Goal: Information Seeking & Learning: Learn about a topic

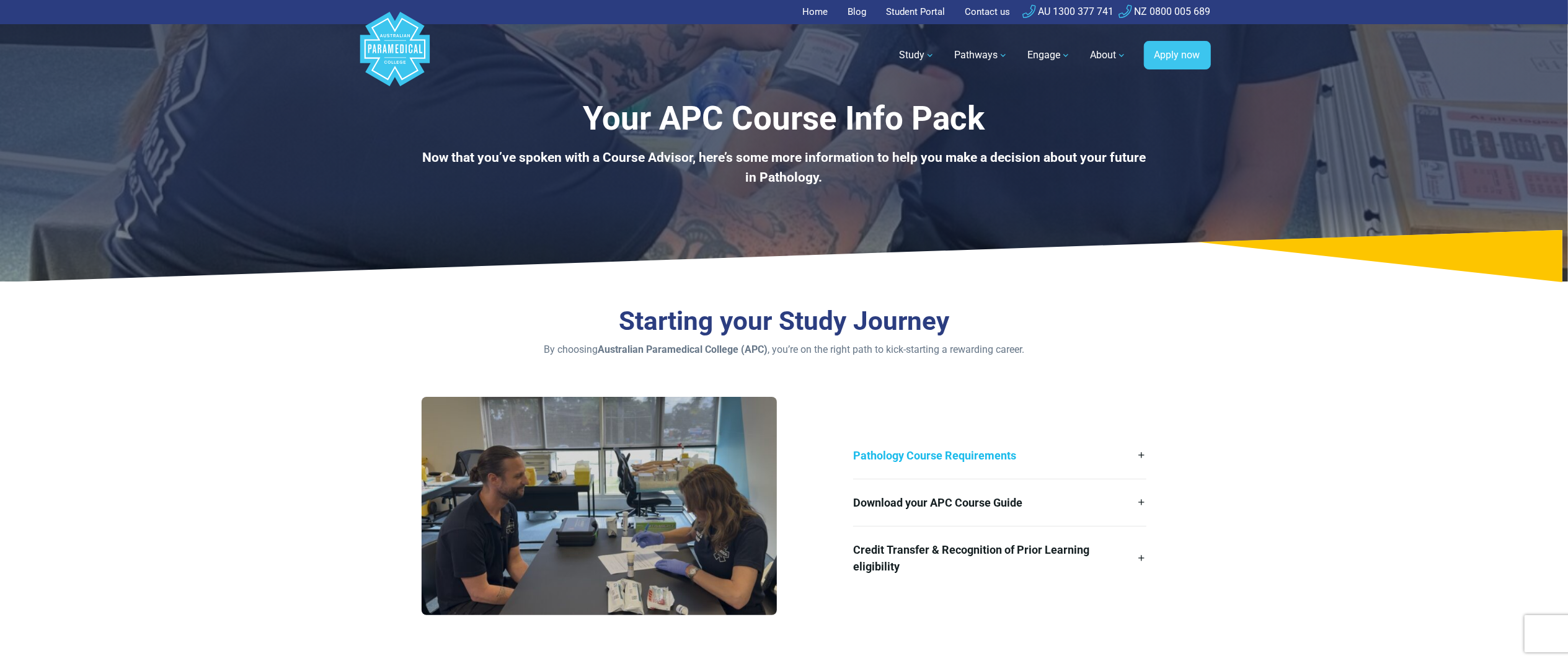
click at [988, 454] on link "Pathology Course Requirements" at bounding box center [1000, 456] width 293 height 47
drag, startPoint x: 962, startPoint y: 494, endPoint x: 962, endPoint y: 513, distance: 19.0
click at [961, 495] on link "Download your APC Course Guide" at bounding box center [1000, 503] width 293 height 47
click at [951, 562] on link "Credit Transfer & Recognition of Prior Learning eligibility" at bounding box center [1000, 558] width 293 height 64
click at [1011, 461] on link "Pathology Course Requirements" at bounding box center [1000, 456] width 293 height 47
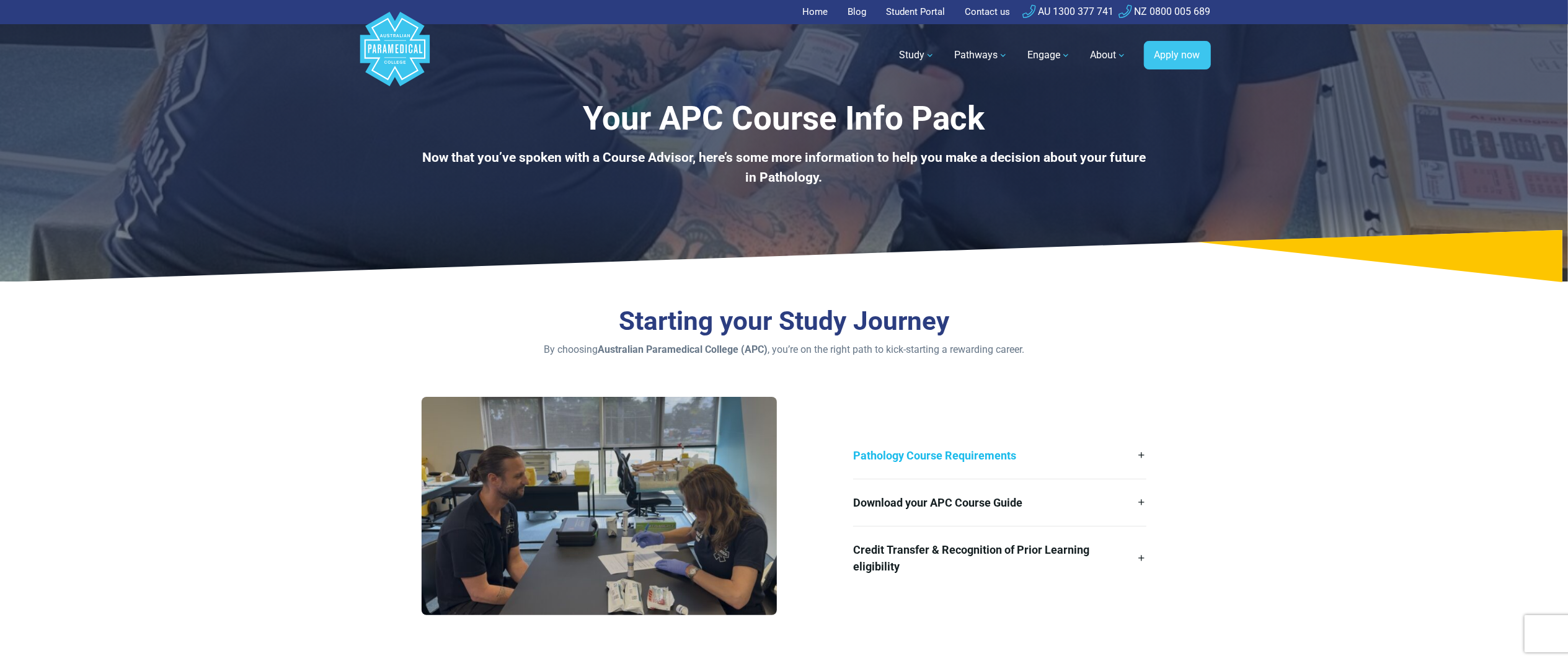
click at [1011, 461] on link "Pathology Course Requirements" at bounding box center [1000, 456] width 293 height 47
click at [1140, 451] on link "Pathology Course Requirements" at bounding box center [1000, 456] width 293 height 47
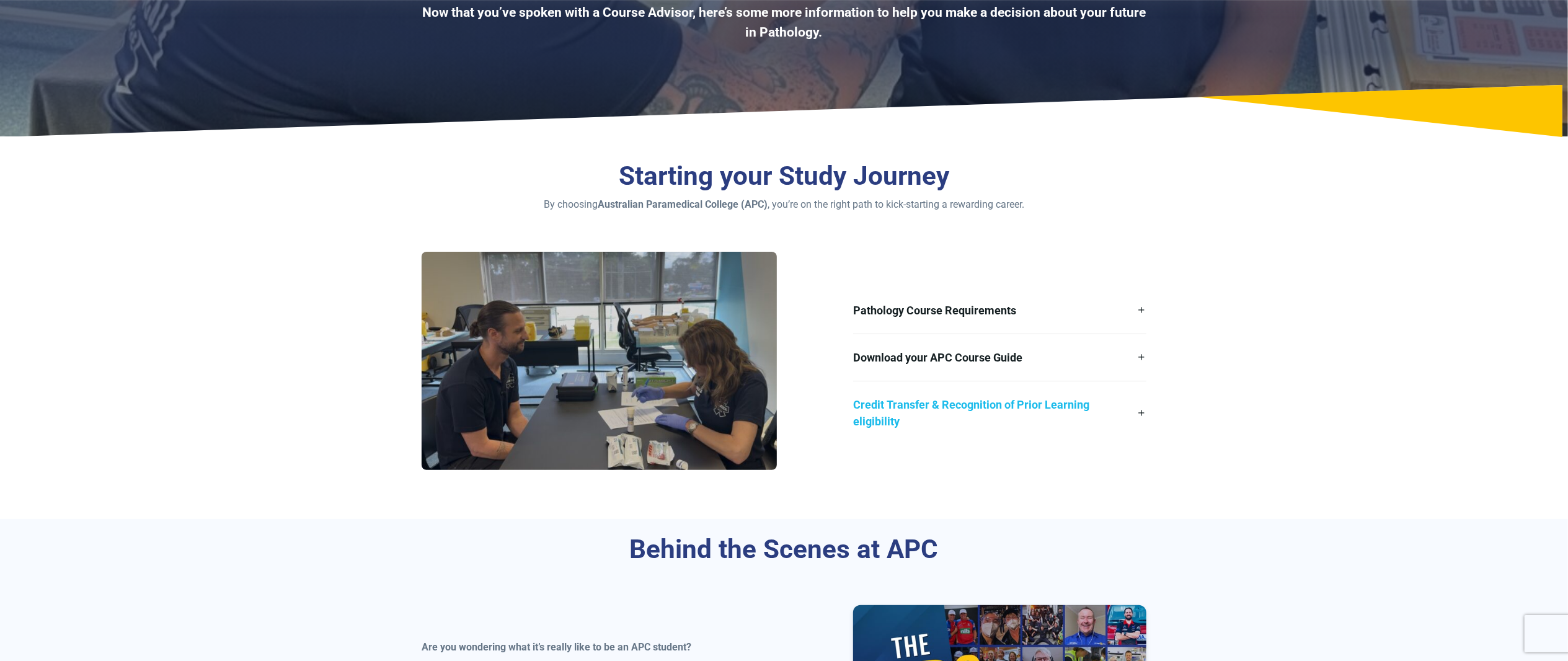
scroll to position [248, 0]
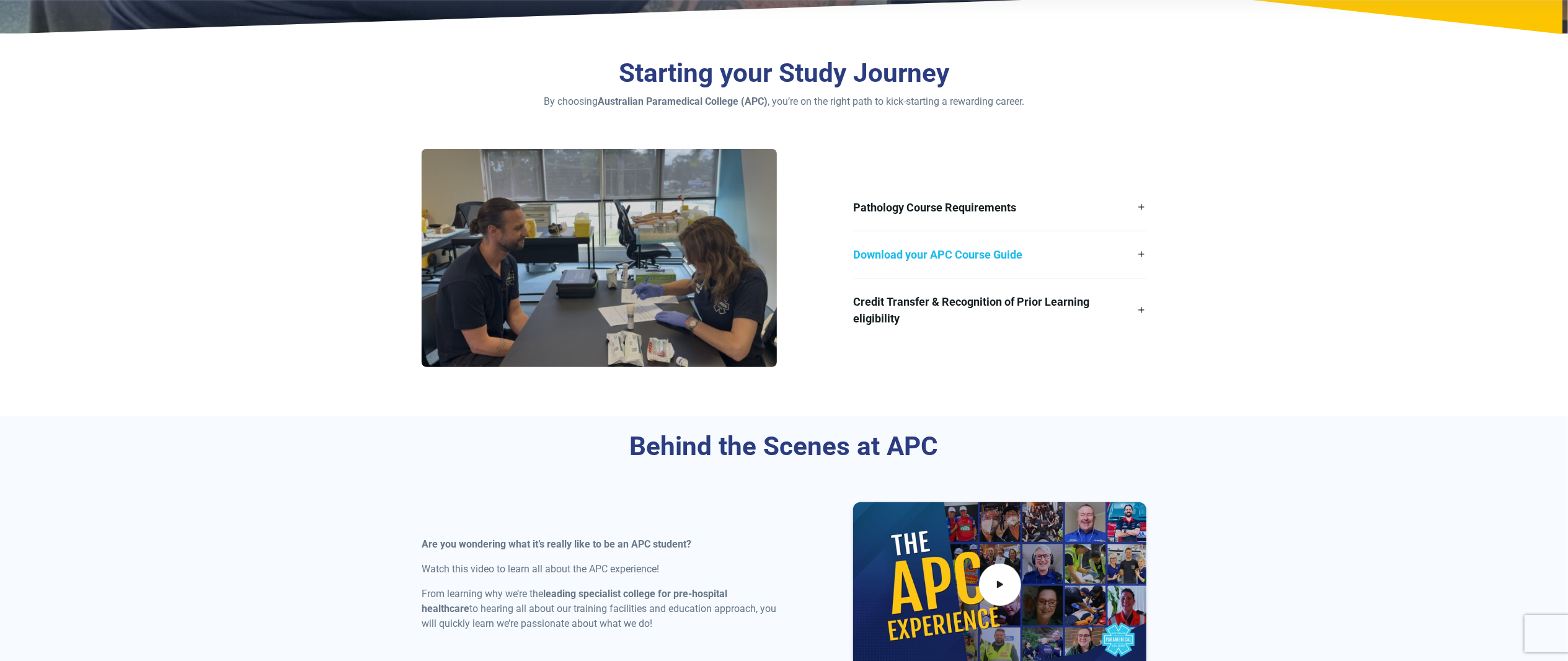
drag, startPoint x: 1052, startPoint y: 258, endPoint x: 1073, endPoint y: 287, distance: 35.8
click at [1051, 258] on link "Download your APC Course Guide" at bounding box center [1000, 255] width 293 height 47
click at [1027, 307] on link "Credit Transfer & Recognition of Prior Learning eligibility" at bounding box center [1000, 310] width 293 height 64
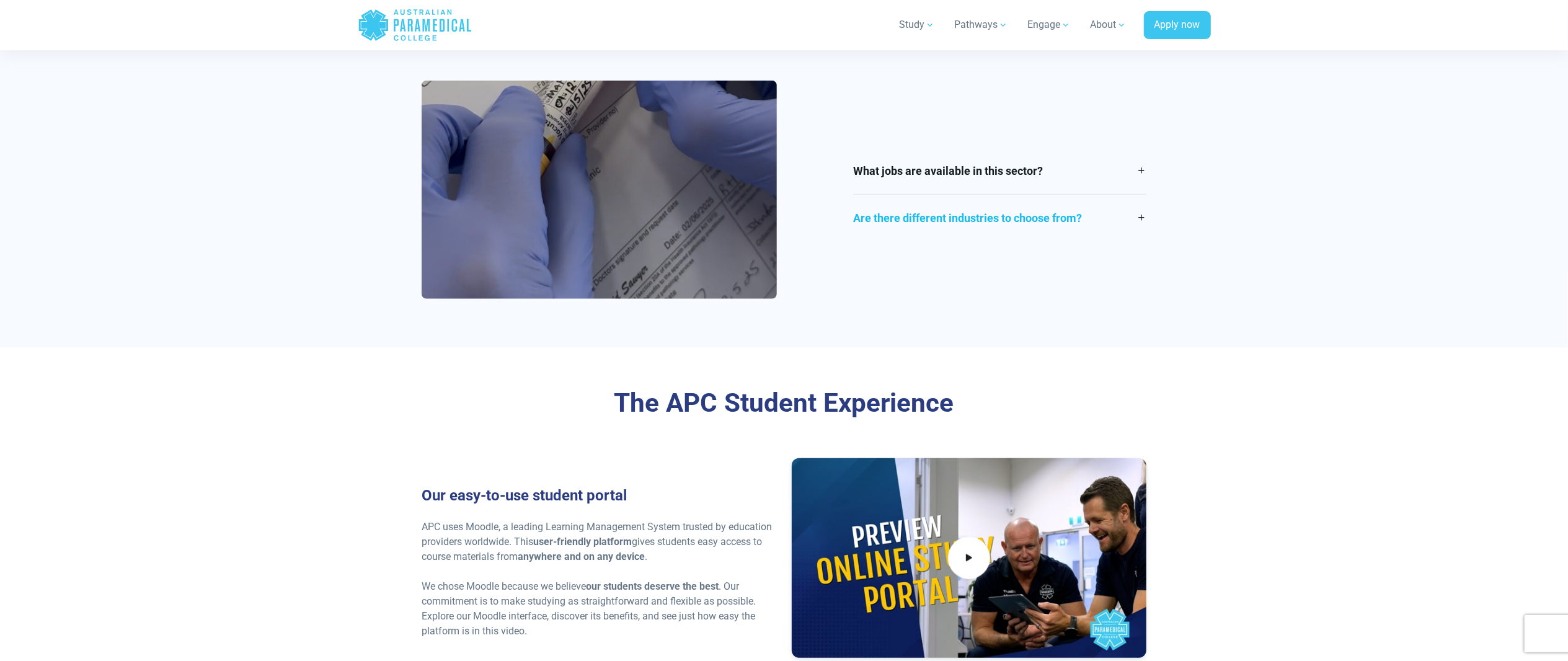
scroll to position [993, 0]
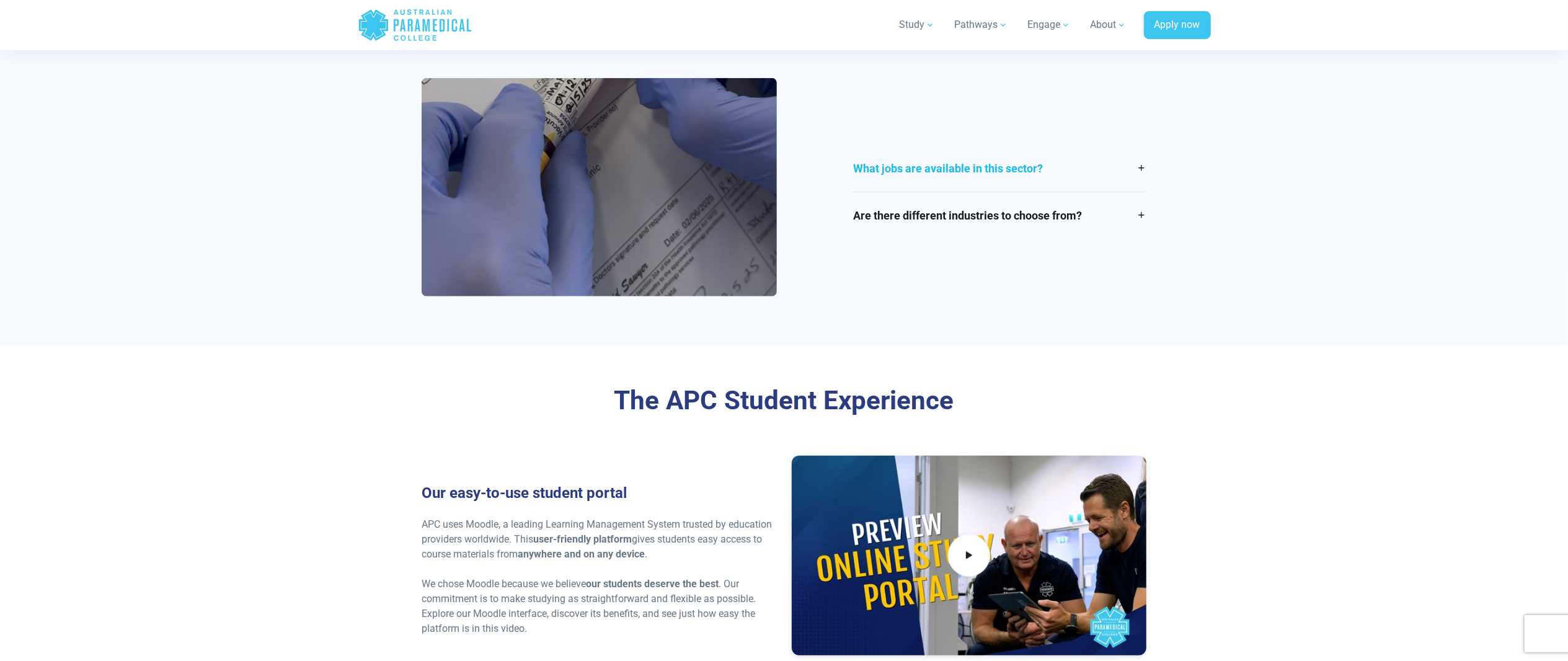
click at [1016, 173] on link "What jobs are available in this sector?" at bounding box center [1000, 169] width 293 height 47
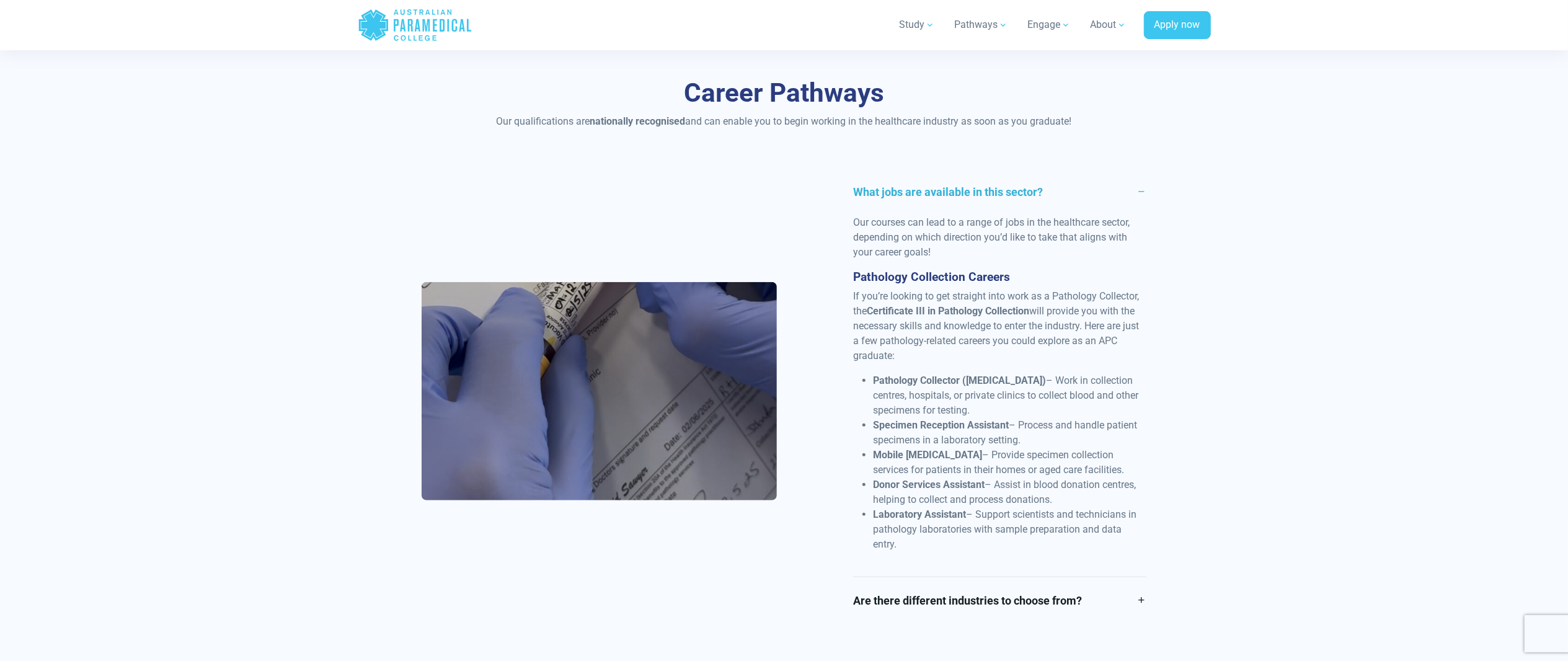
scroll to position [869, 0]
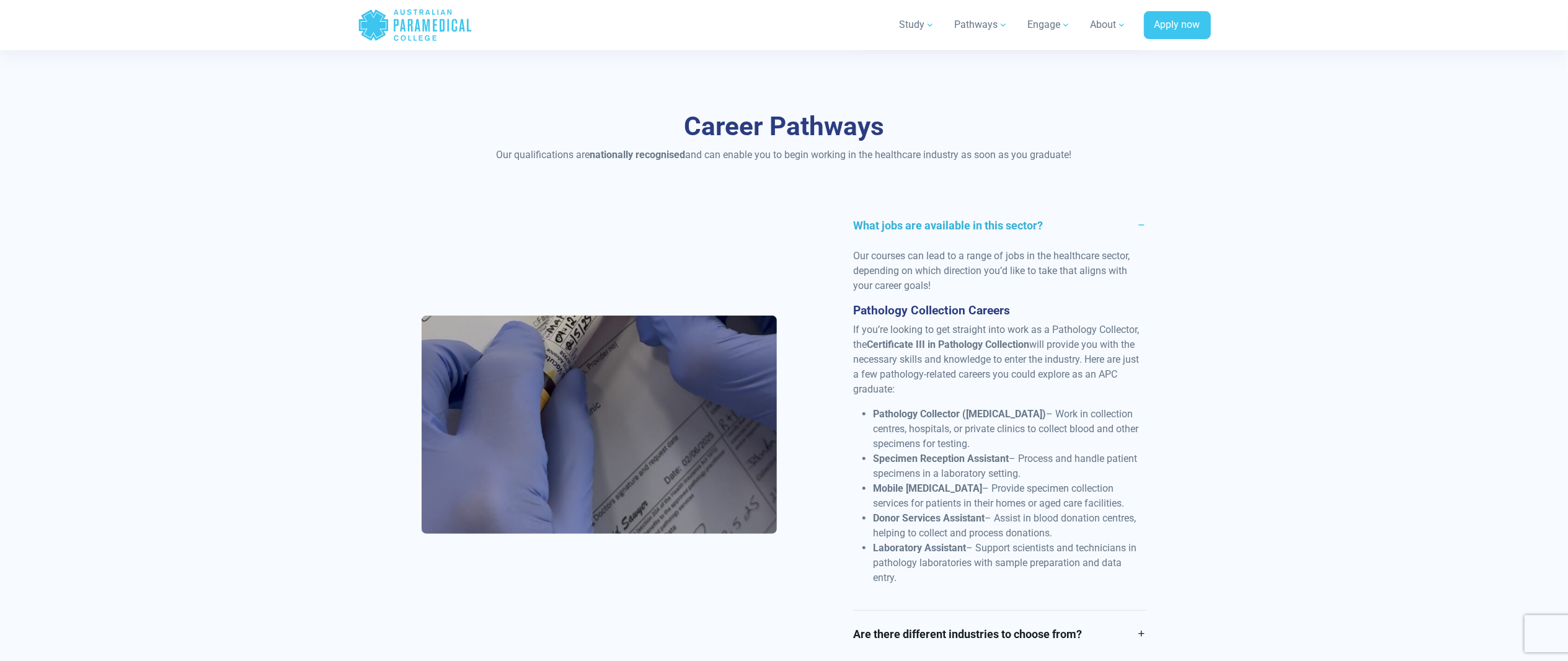
click at [980, 228] on link "What jobs are available in this sector?" at bounding box center [1000, 225] width 293 height 47
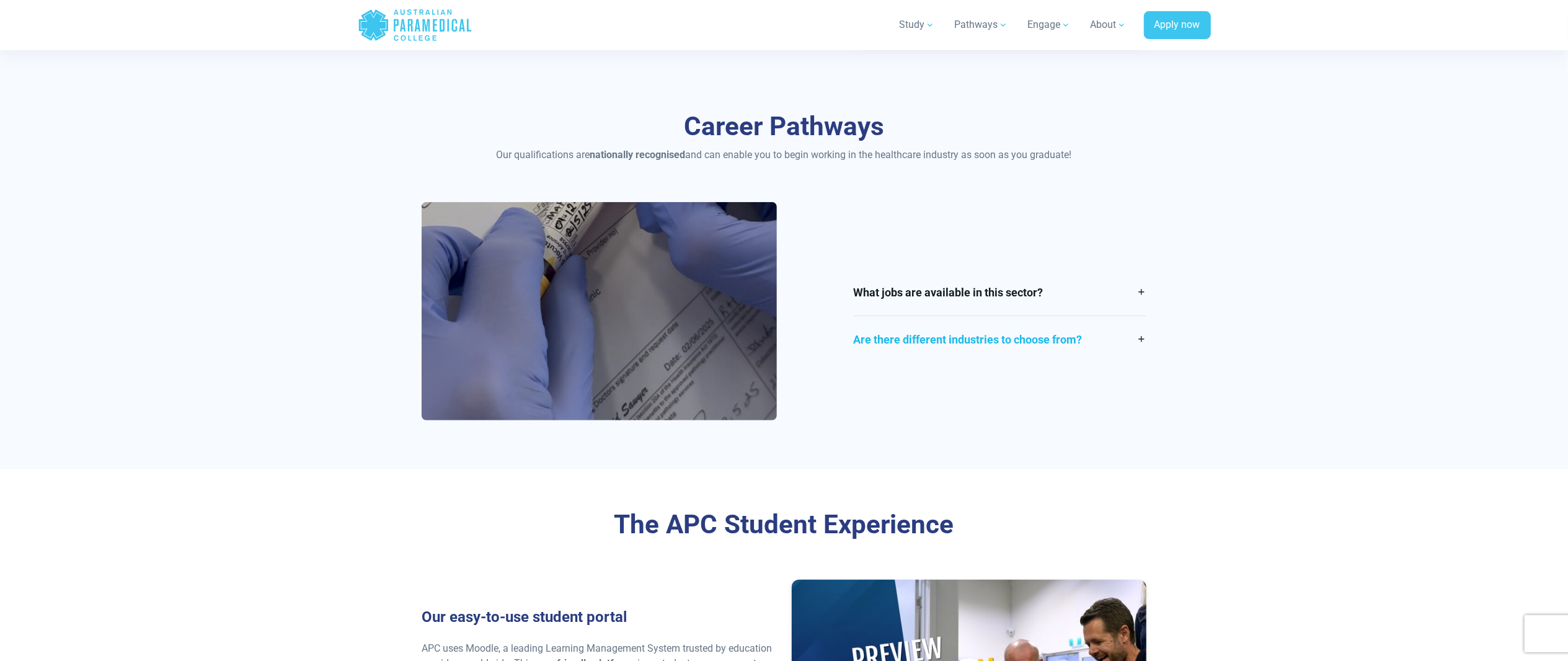
click at [1029, 341] on link "Are there different industries to choose from?" at bounding box center [1000, 340] width 293 height 47
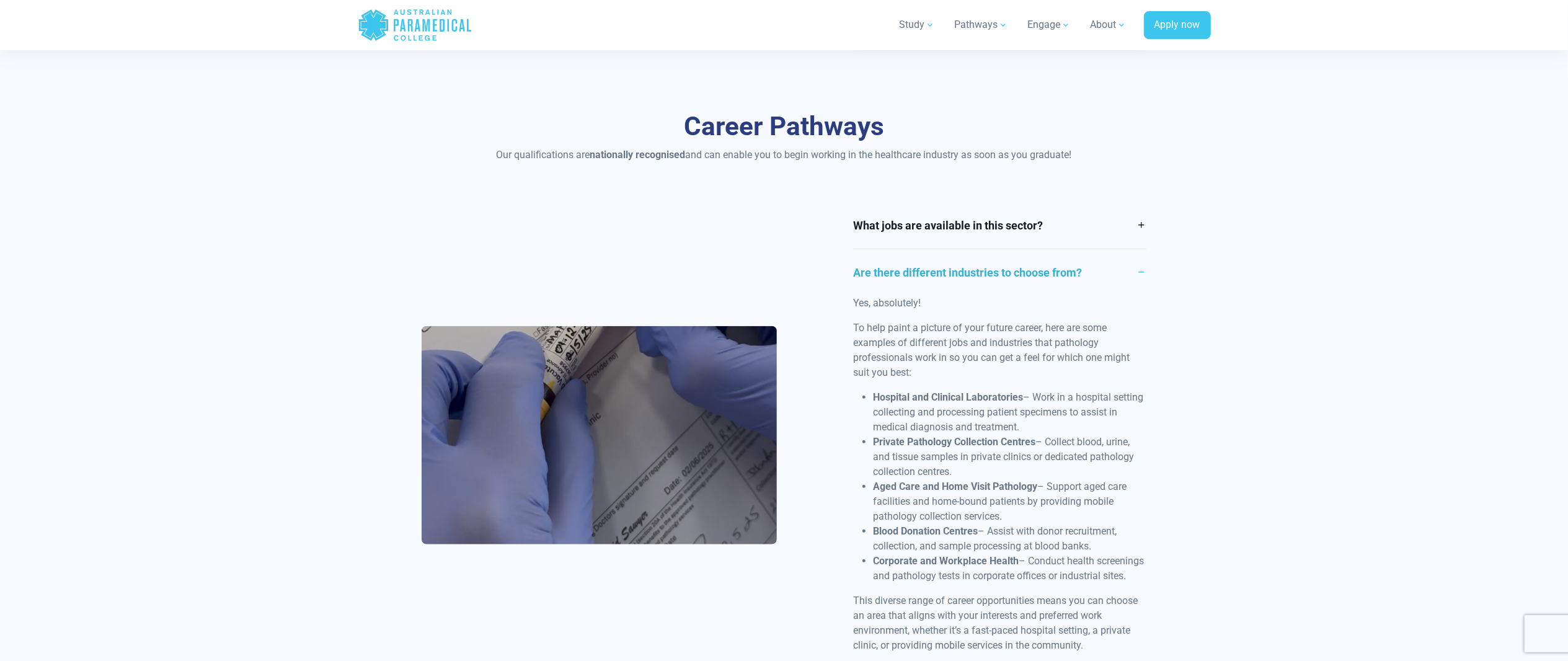
click at [970, 273] on link "Are there different industries to choose from?" at bounding box center [1000, 273] width 293 height 47
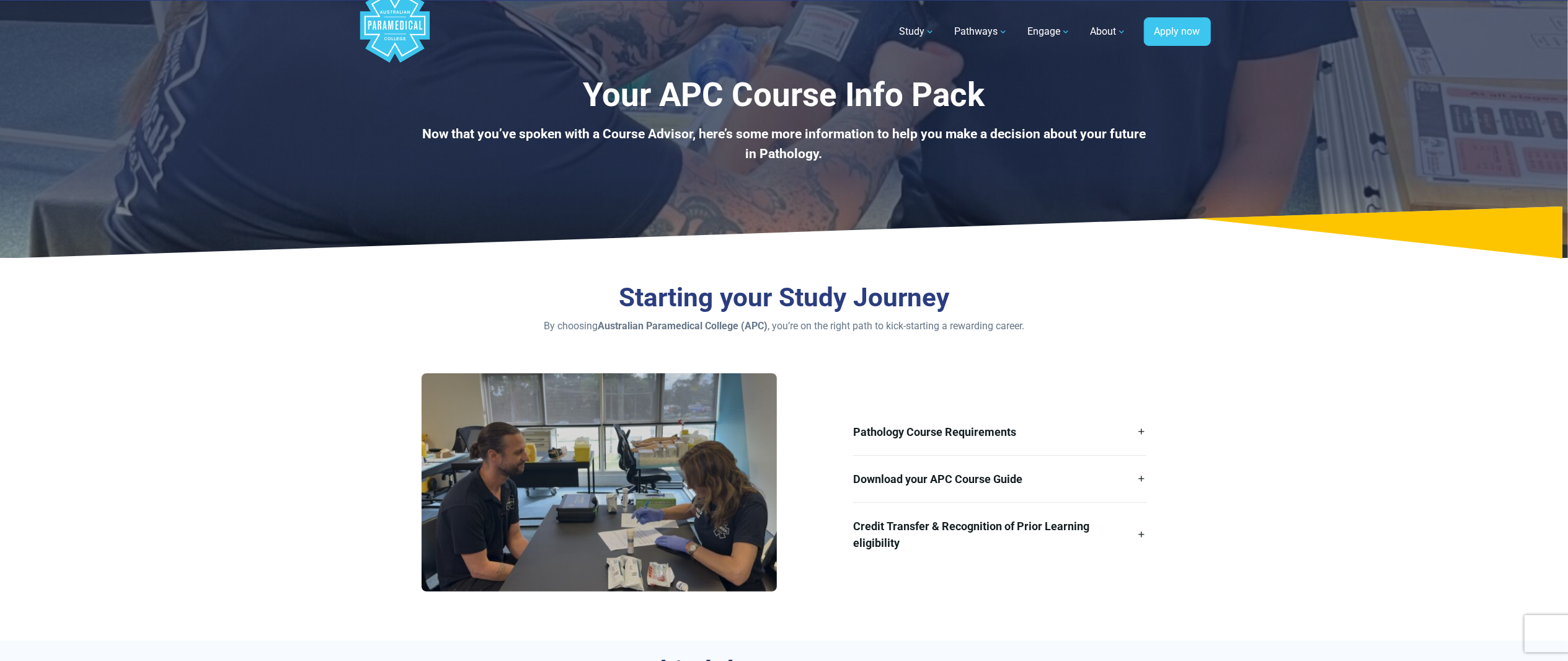
scroll to position [0, 0]
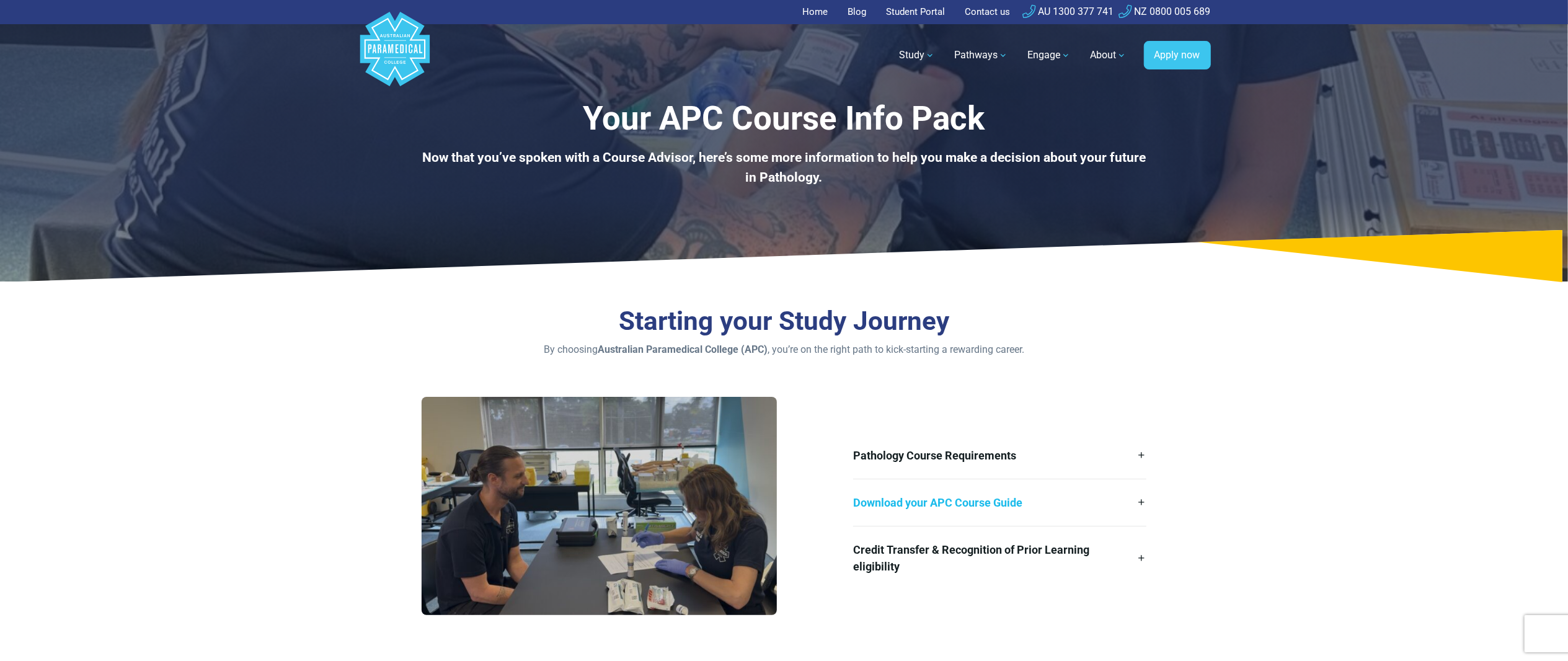
click at [940, 500] on link "Download your APC Course Guide" at bounding box center [1000, 503] width 293 height 47
drag, startPoint x: 943, startPoint y: 547, endPoint x: 943, endPoint y: 480, distance: 67.0
click at [941, 547] on link "Credit Transfer & Recognition of Prior Learning eligibility" at bounding box center [1000, 558] width 293 height 64
click at [939, 444] on link "Pathology Course Requirements" at bounding box center [1000, 456] width 293 height 47
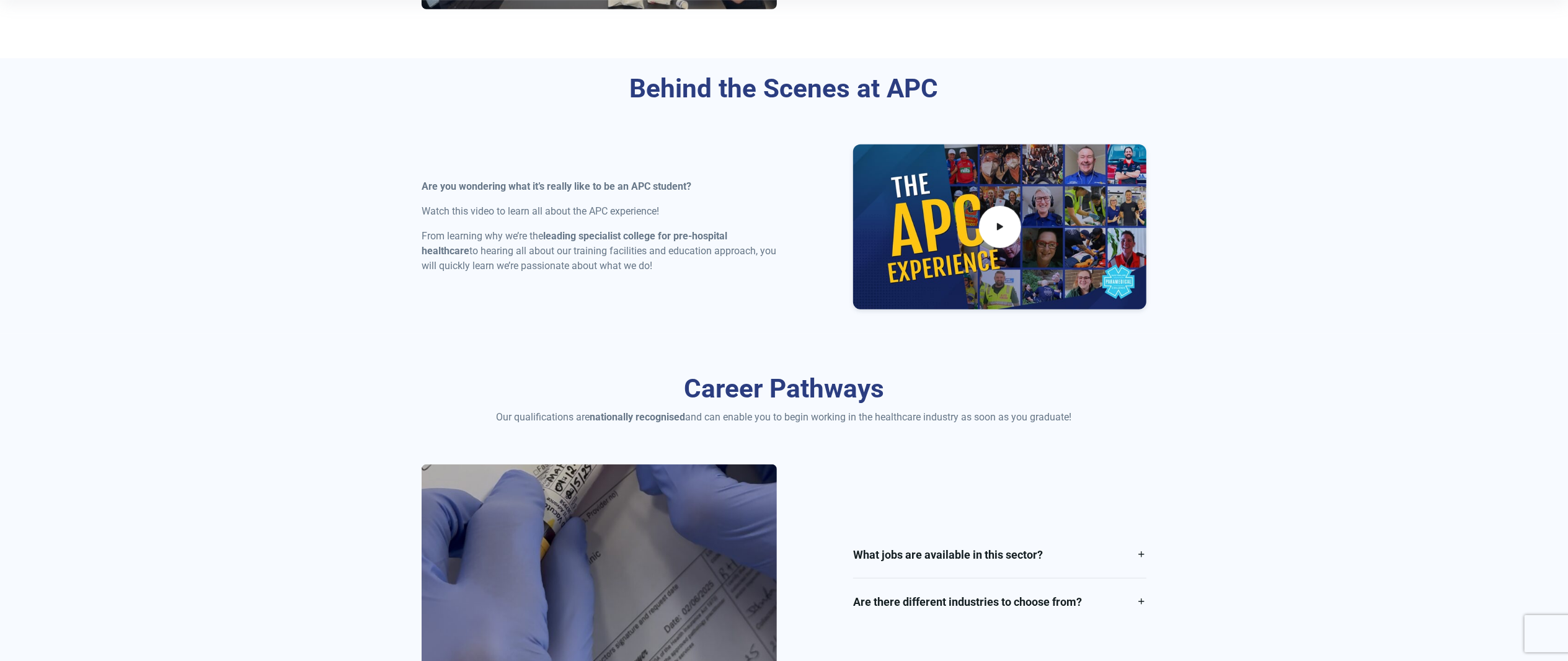
scroll to position [744, 0]
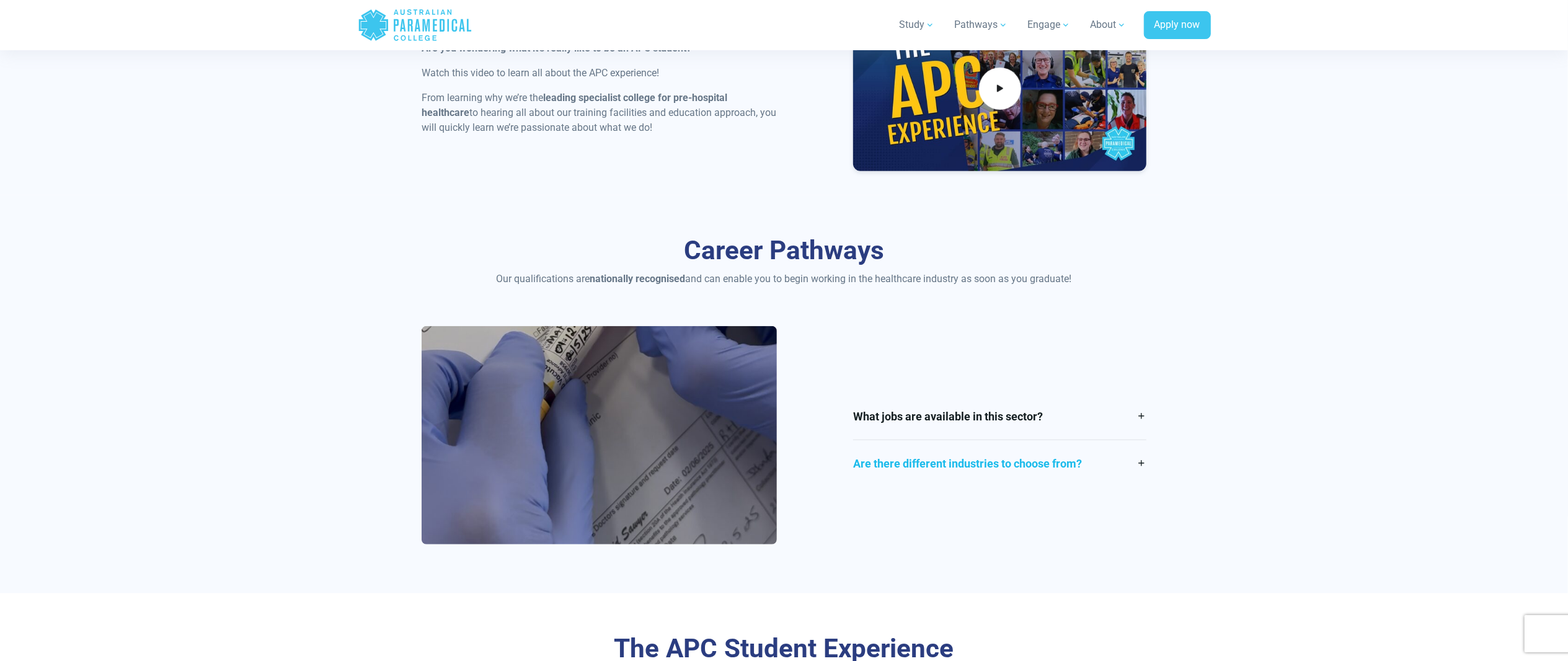
click at [1031, 451] on link "Are there different industries to choose from?" at bounding box center [1000, 464] width 293 height 47
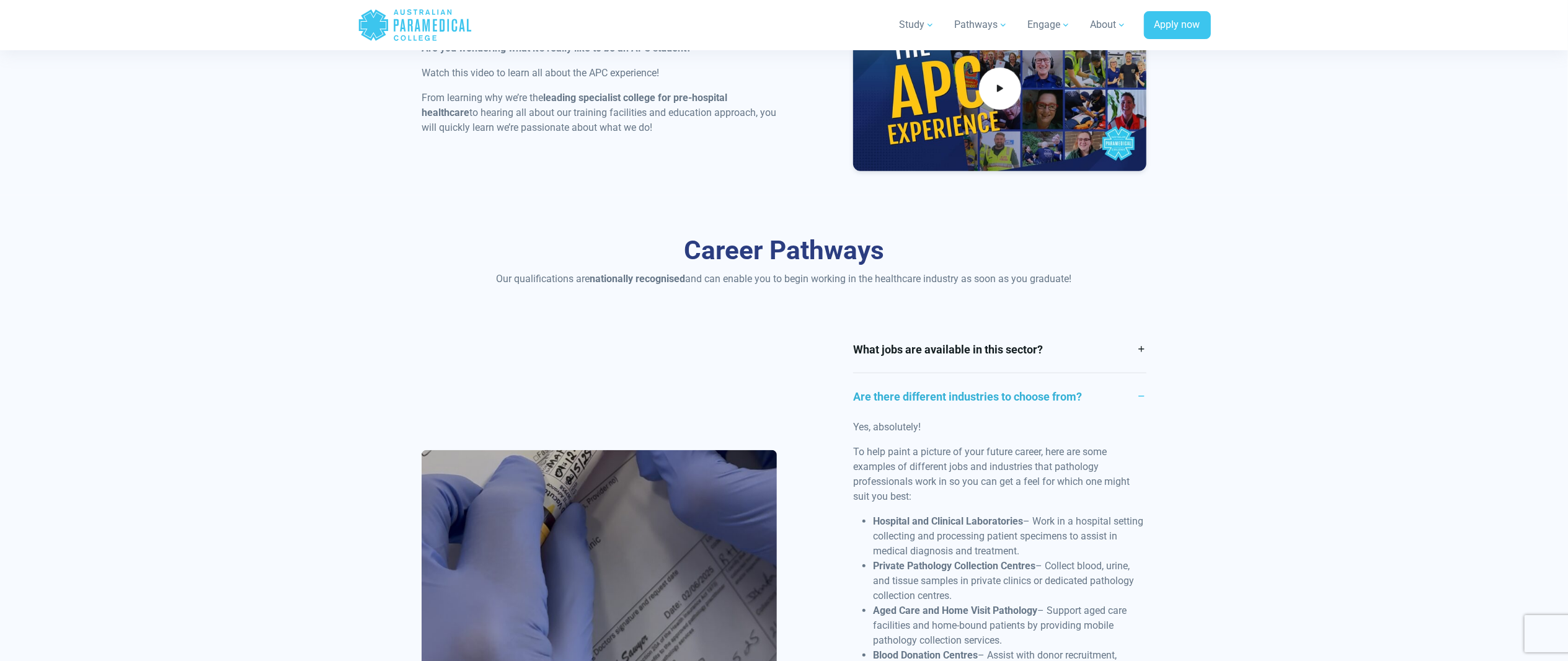
click at [1005, 383] on link "Are there different industries to choose from?" at bounding box center [1000, 397] width 293 height 47
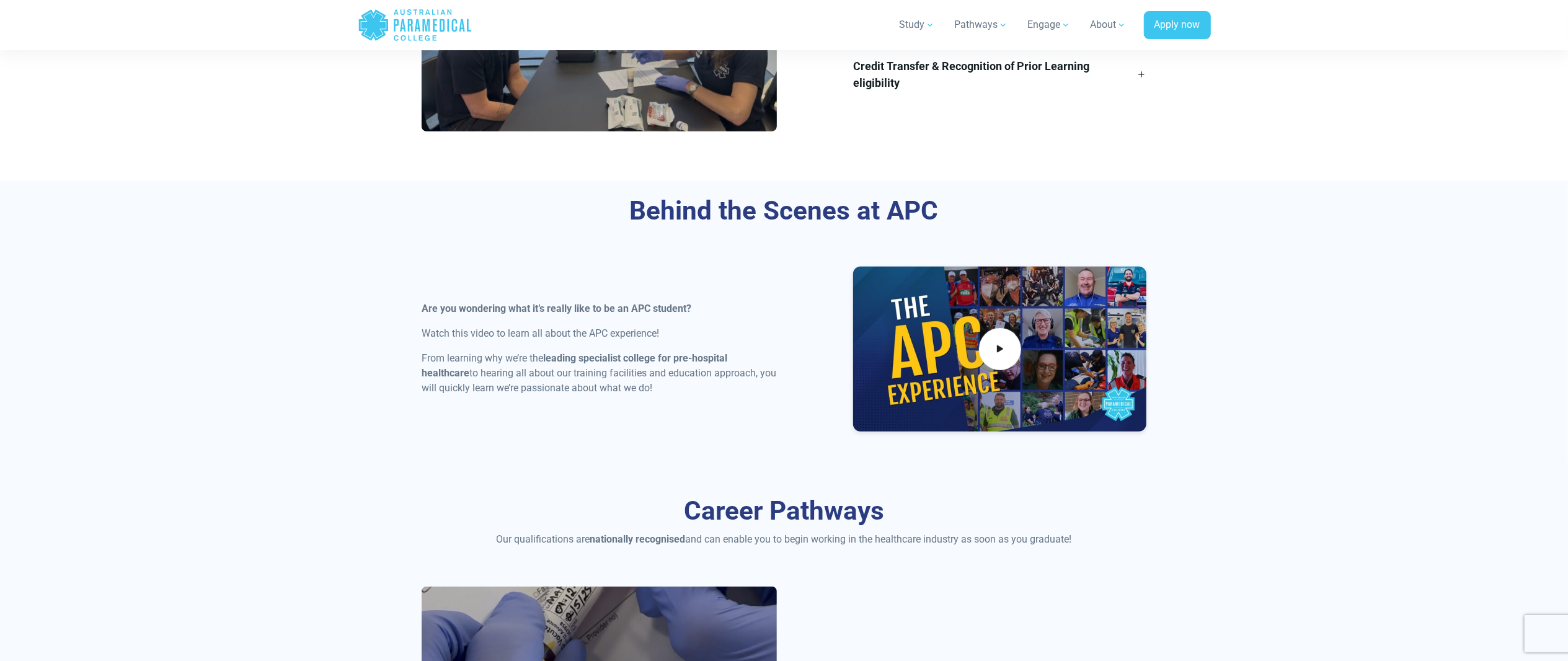
scroll to position [372, 0]
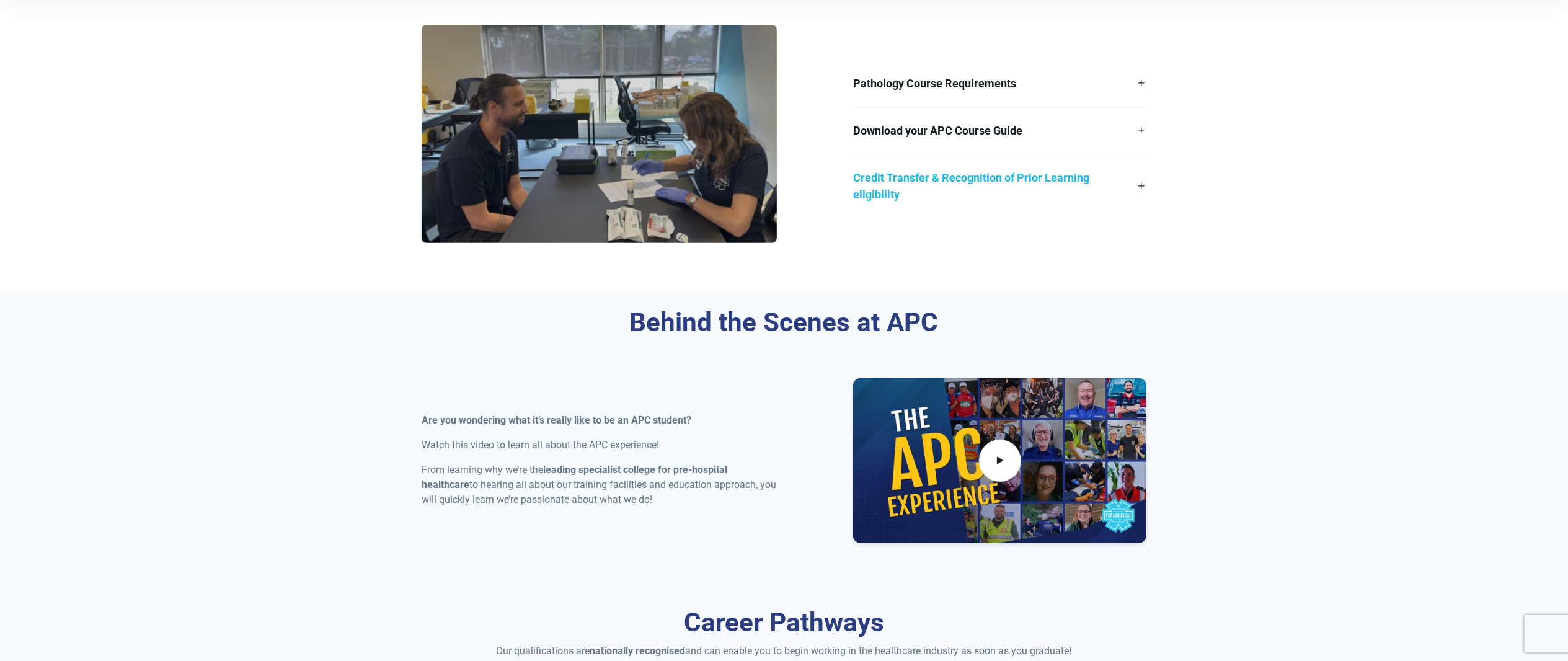
click at [927, 191] on link "Credit Transfer & Recognition of Prior Learning eligibility" at bounding box center [1000, 186] width 293 height 64
click at [957, 128] on link "Download your APC Course Guide" at bounding box center [1000, 130] width 293 height 47
click at [963, 93] on link "Pathology Course Requirements" at bounding box center [1000, 84] width 293 height 47
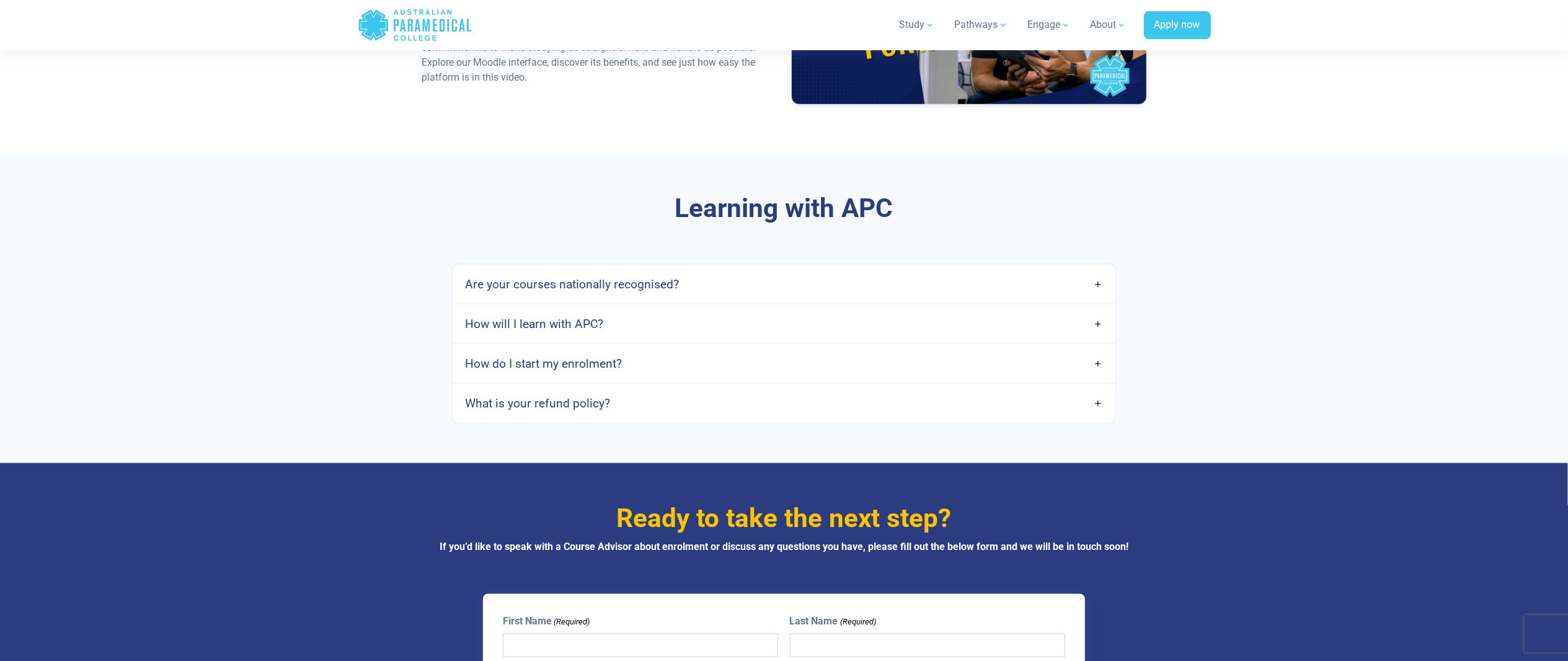
scroll to position [1489, 0]
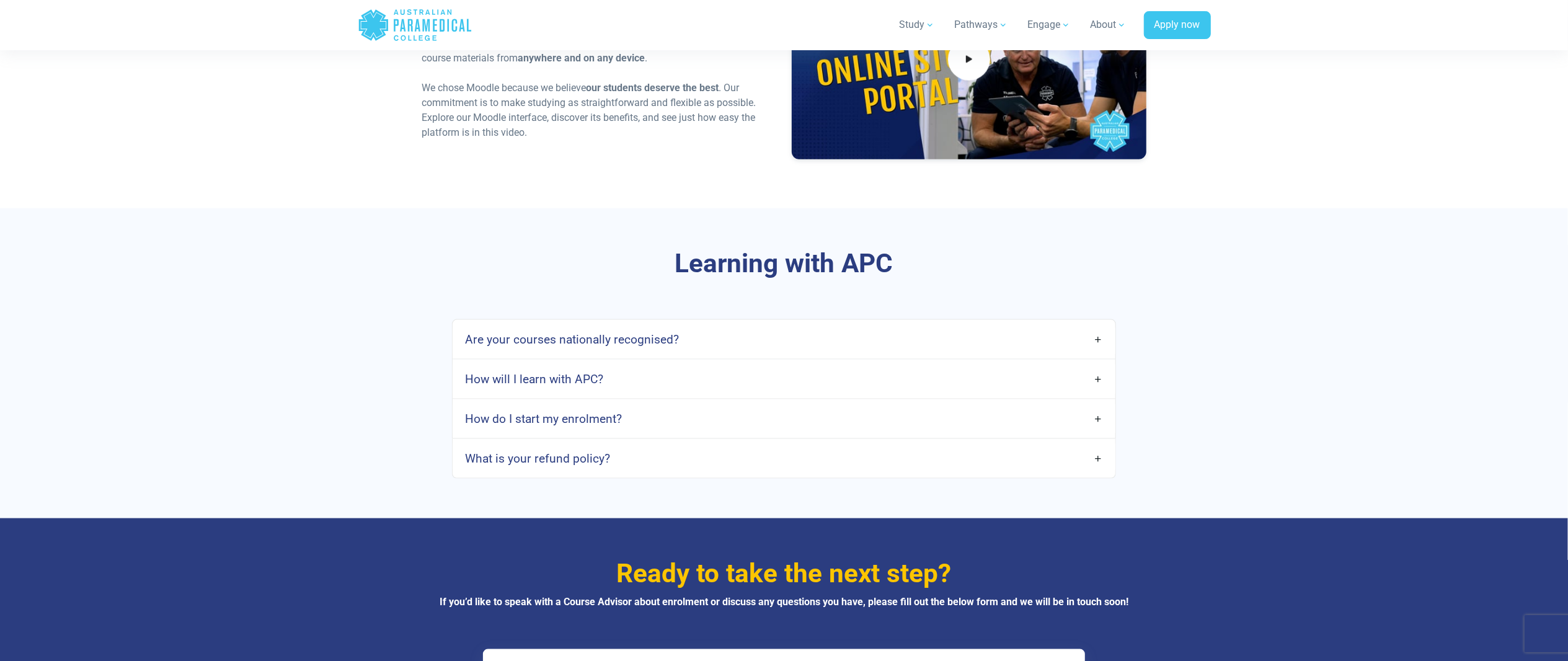
click at [932, 353] on link "Are your courses nationally recognised?" at bounding box center [783, 339] width 662 height 29
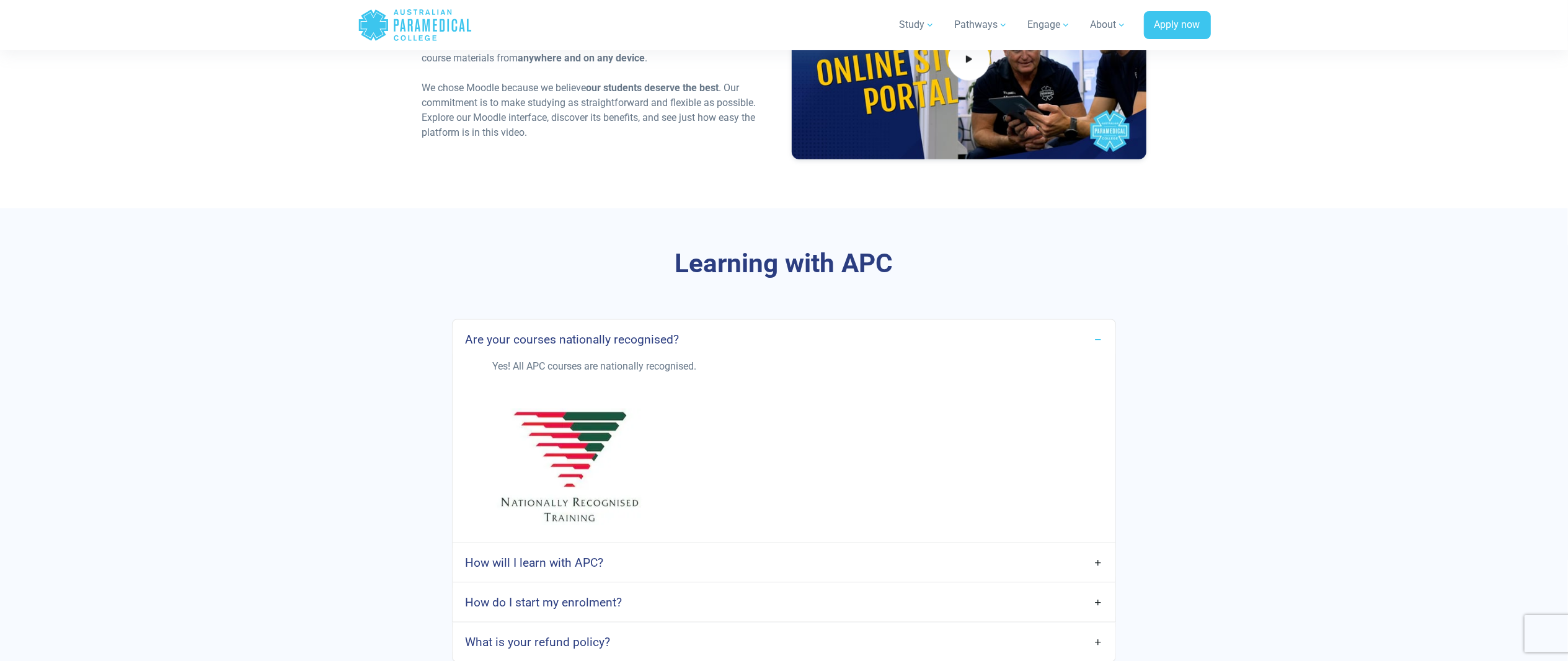
click at [933, 344] on link "Are your courses nationally recognised?" at bounding box center [783, 339] width 662 height 29
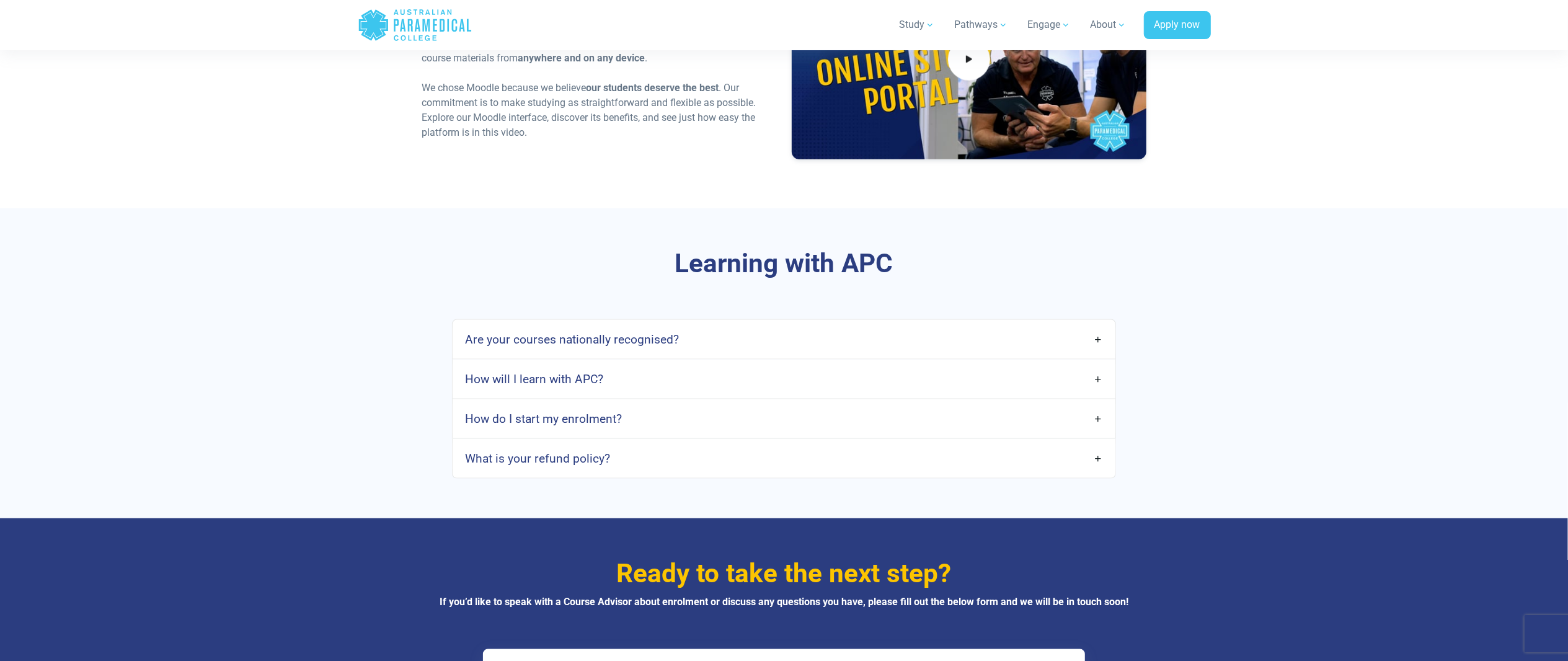
click at [928, 397] on div "How will I learn with APC?" at bounding box center [783, 380] width 662 height 39
click at [925, 387] on link "How will I learn with APC?" at bounding box center [783, 379] width 662 height 29
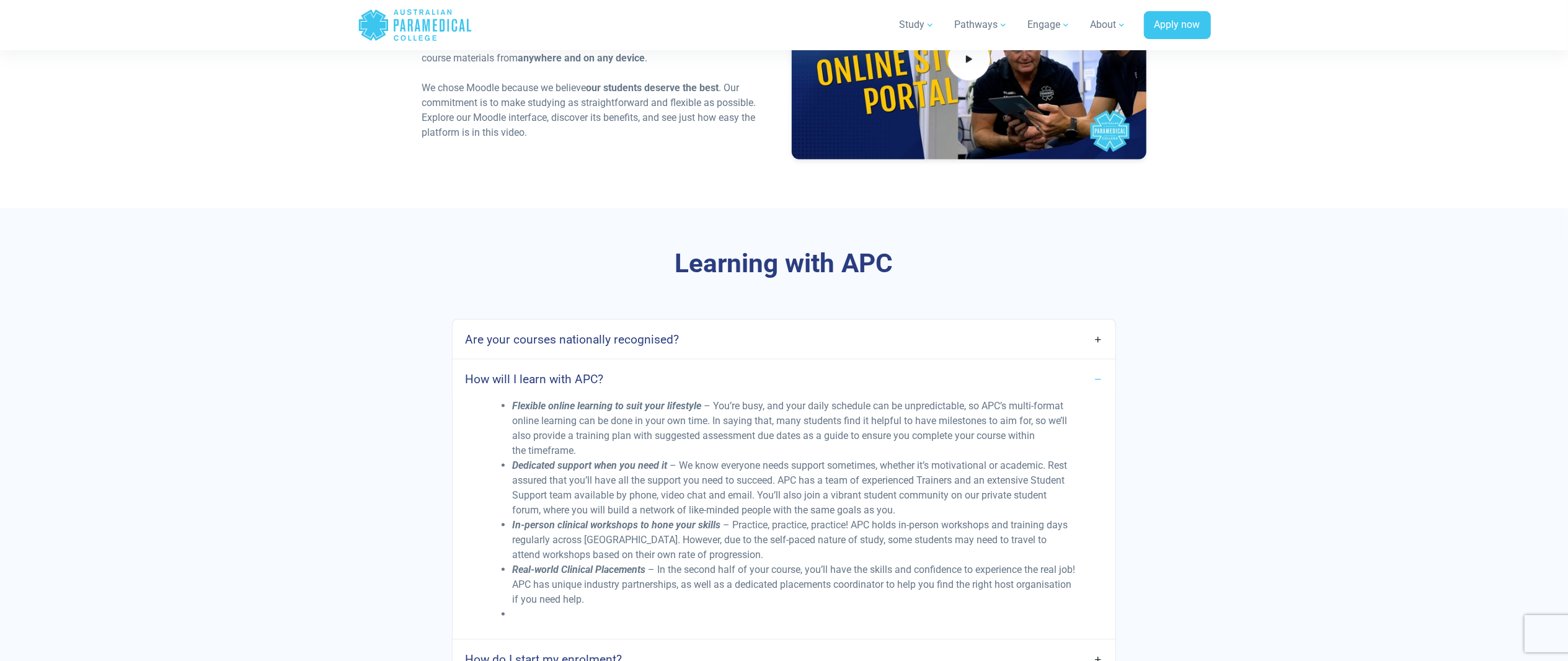
click at [925, 380] on link "How will I learn with APC?" at bounding box center [783, 379] width 662 height 29
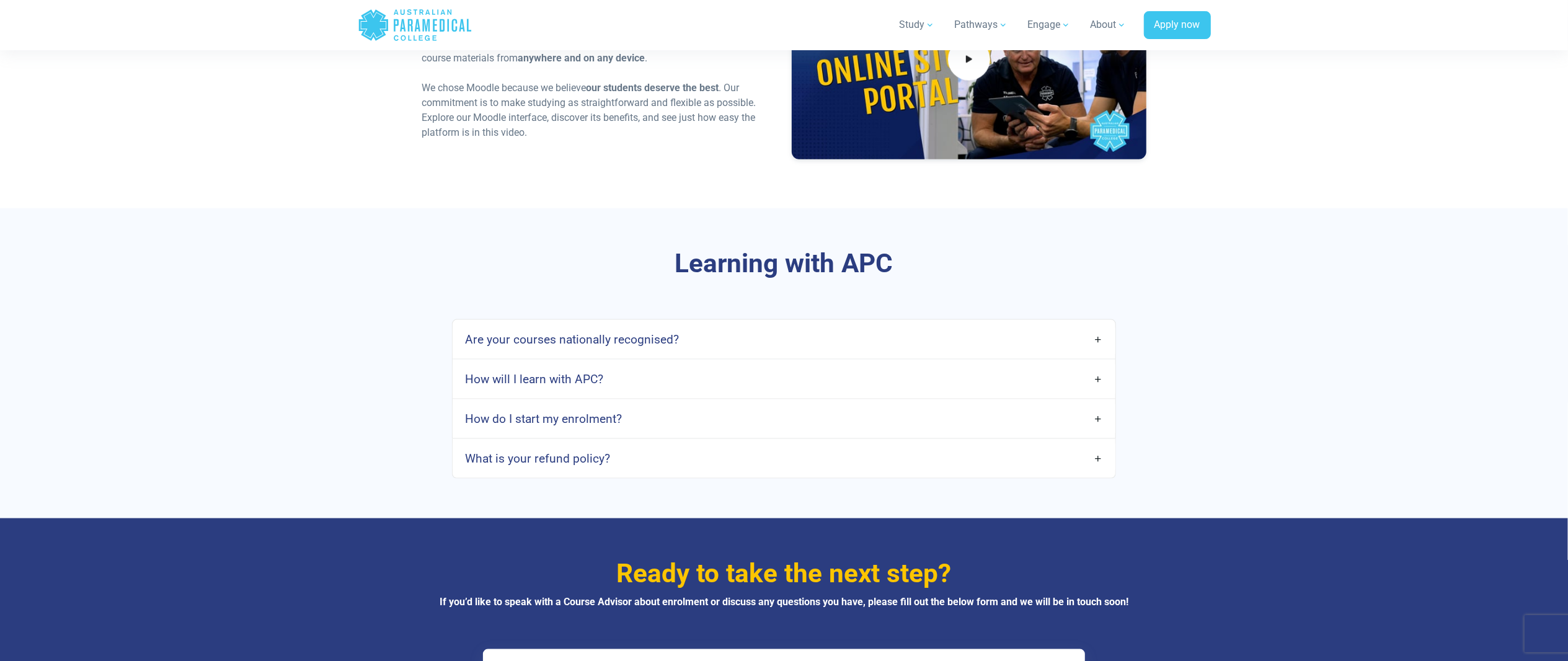
click at [909, 417] on link "How do I start my enrolment?" at bounding box center [783, 419] width 662 height 29
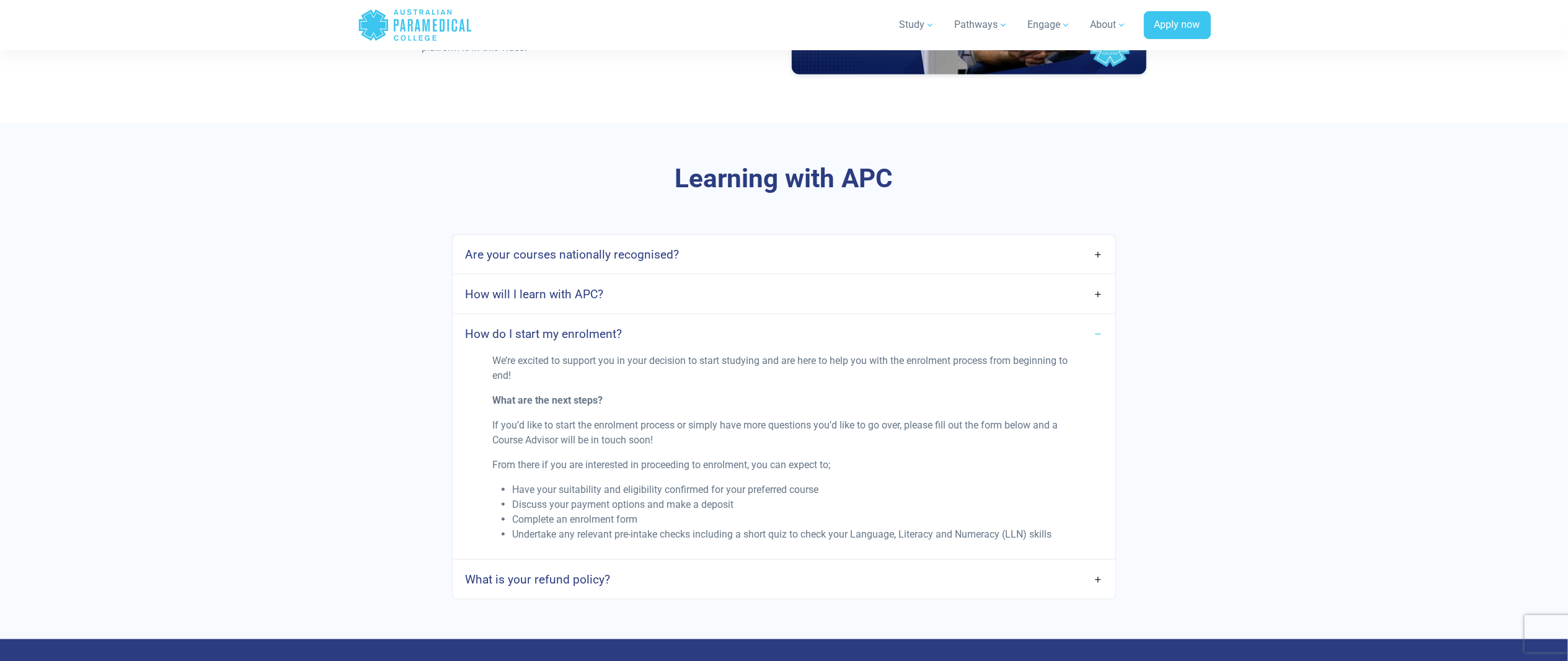
scroll to position [1613, 0]
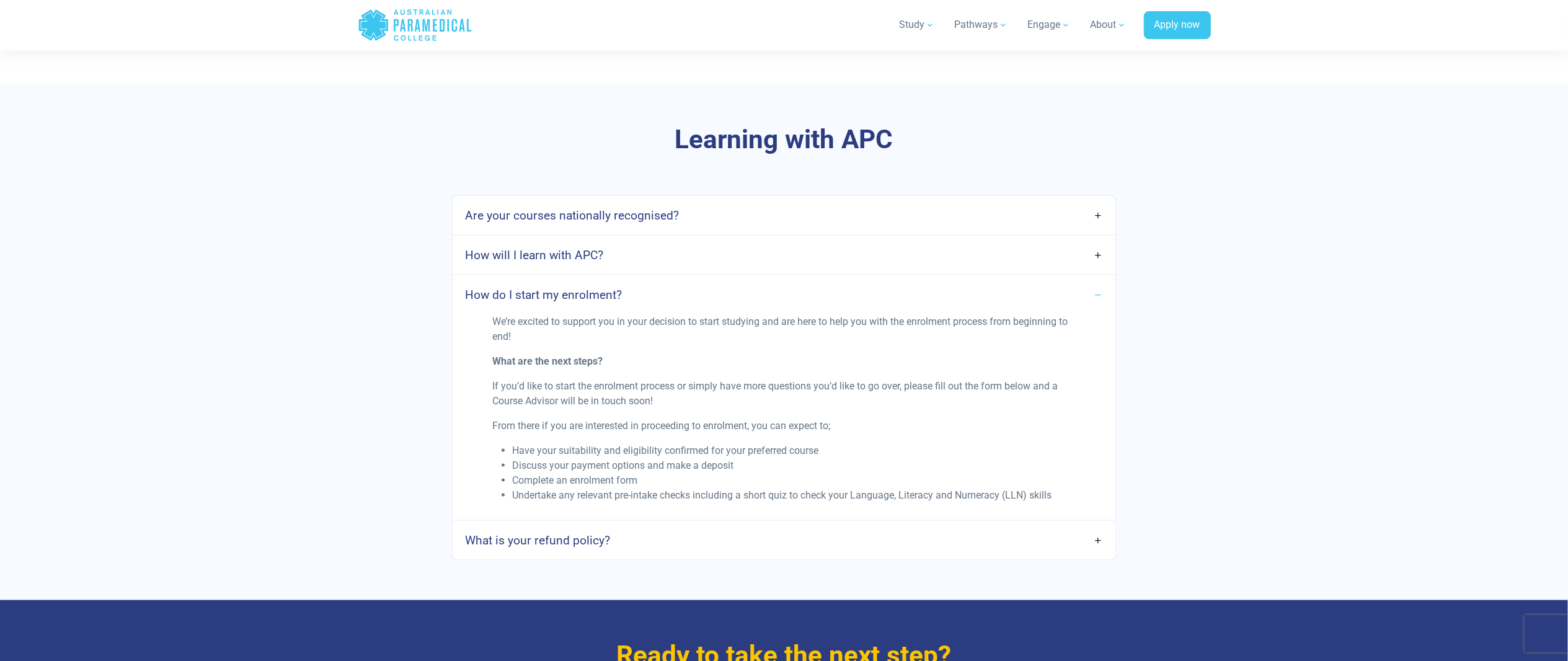
click at [909, 300] on link "How do I start my enrolment?" at bounding box center [783, 295] width 662 height 29
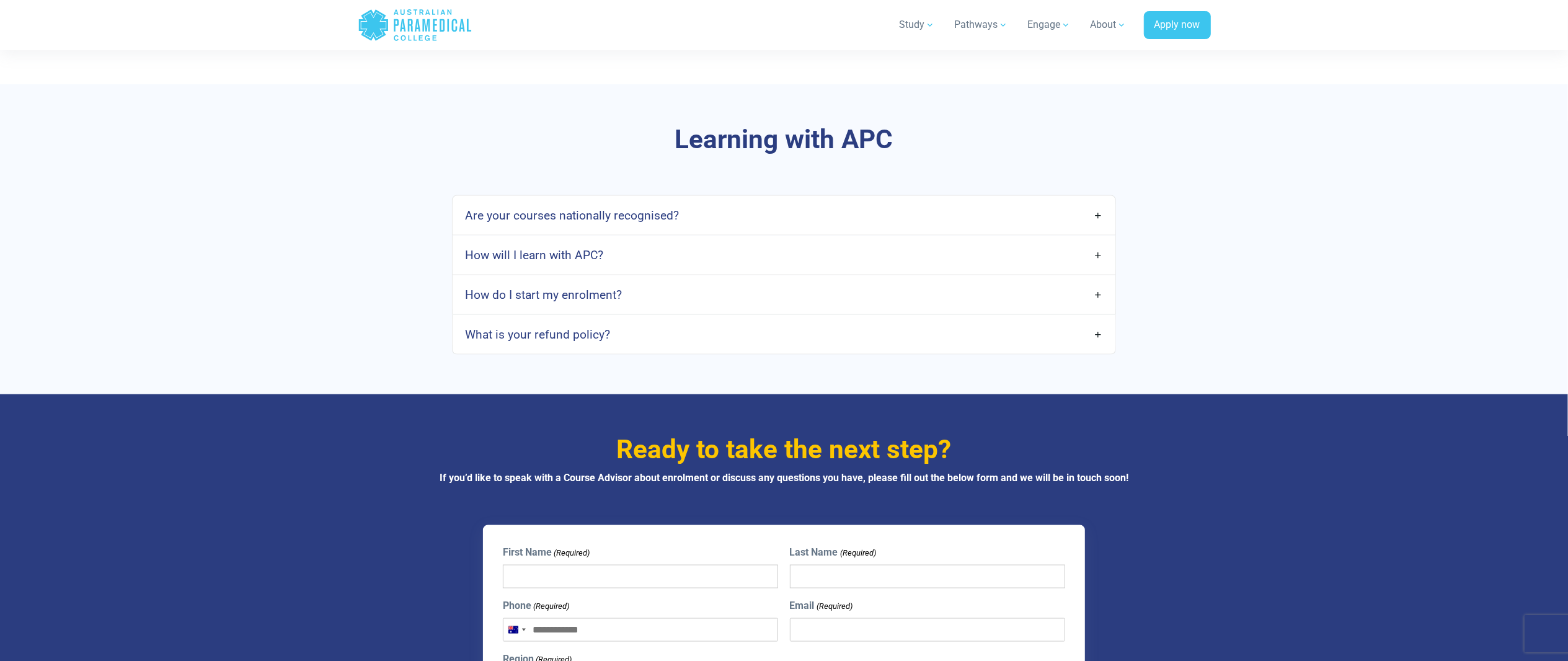
click at [910, 344] on link "What is your refund policy?" at bounding box center [783, 334] width 662 height 29
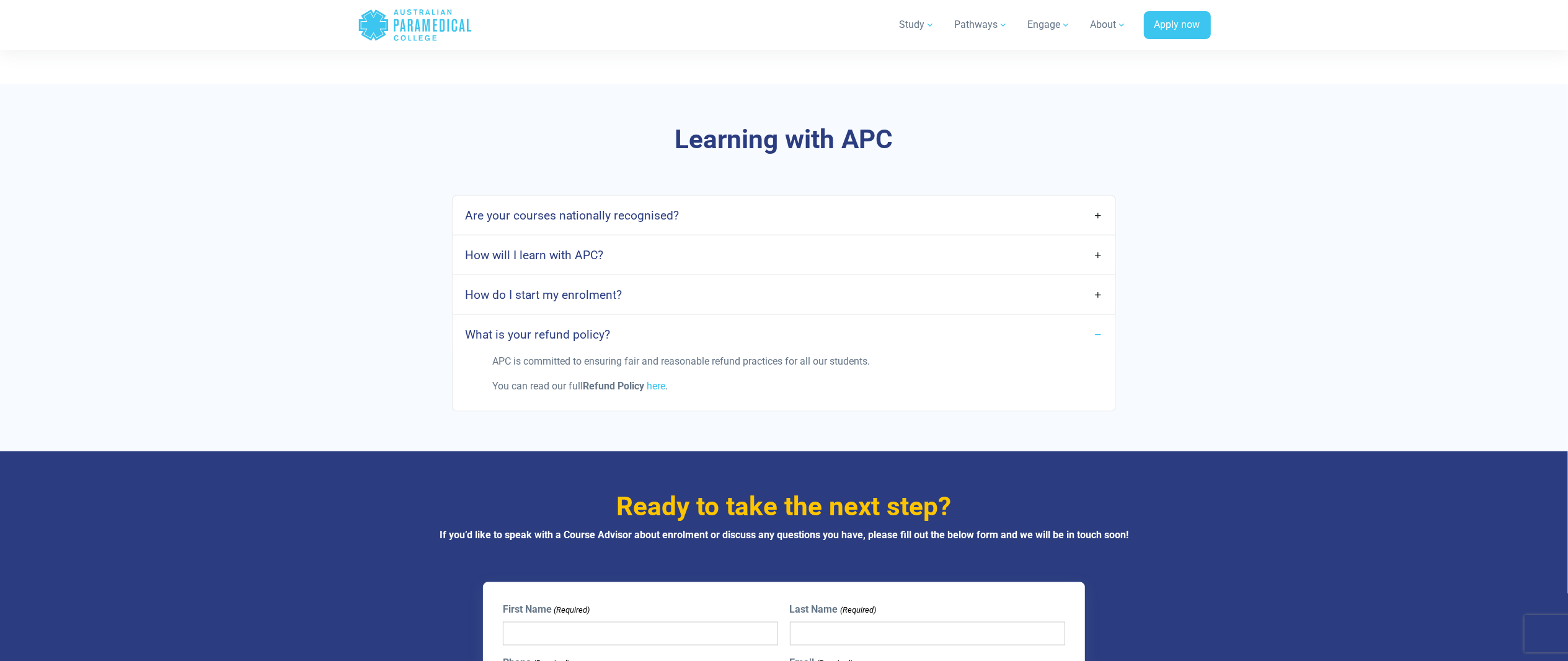
click at [910, 344] on link "What is your refund policy?" at bounding box center [783, 334] width 662 height 29
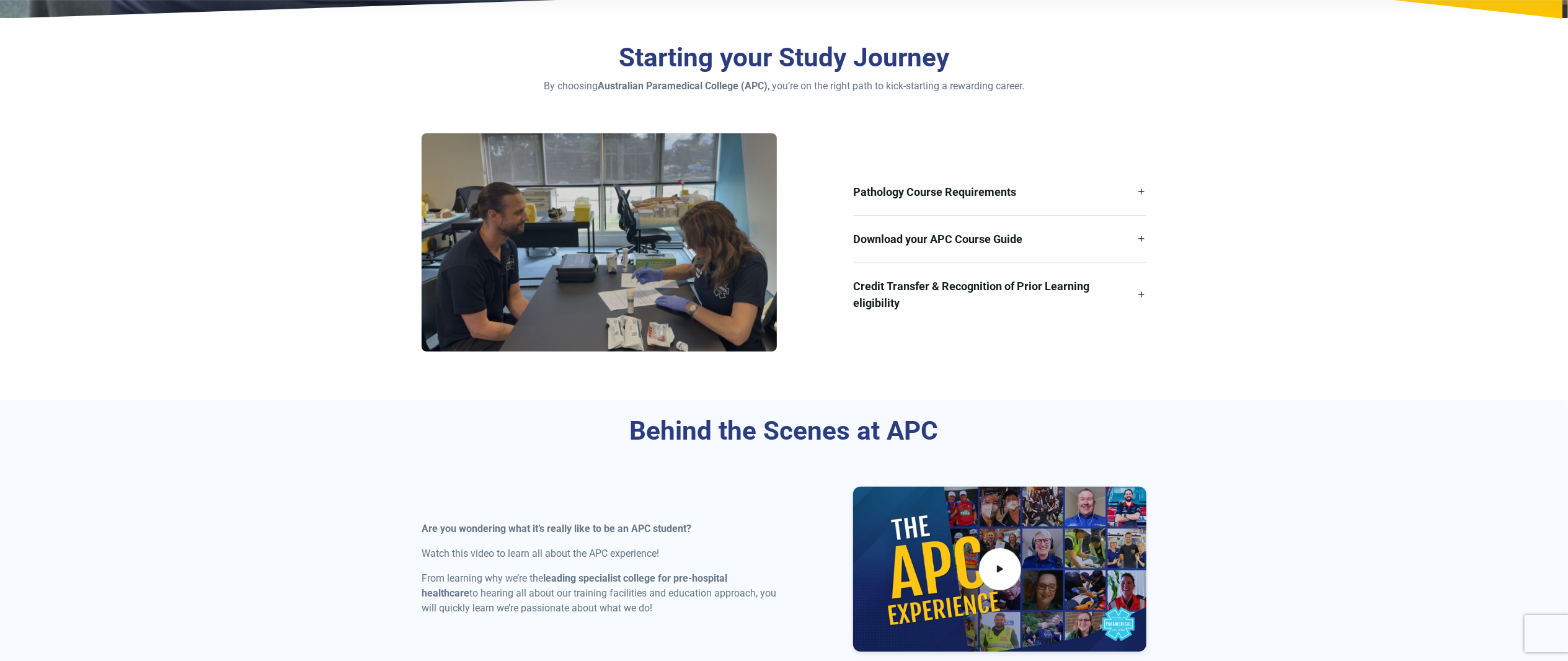
scroll to position [157, 0]
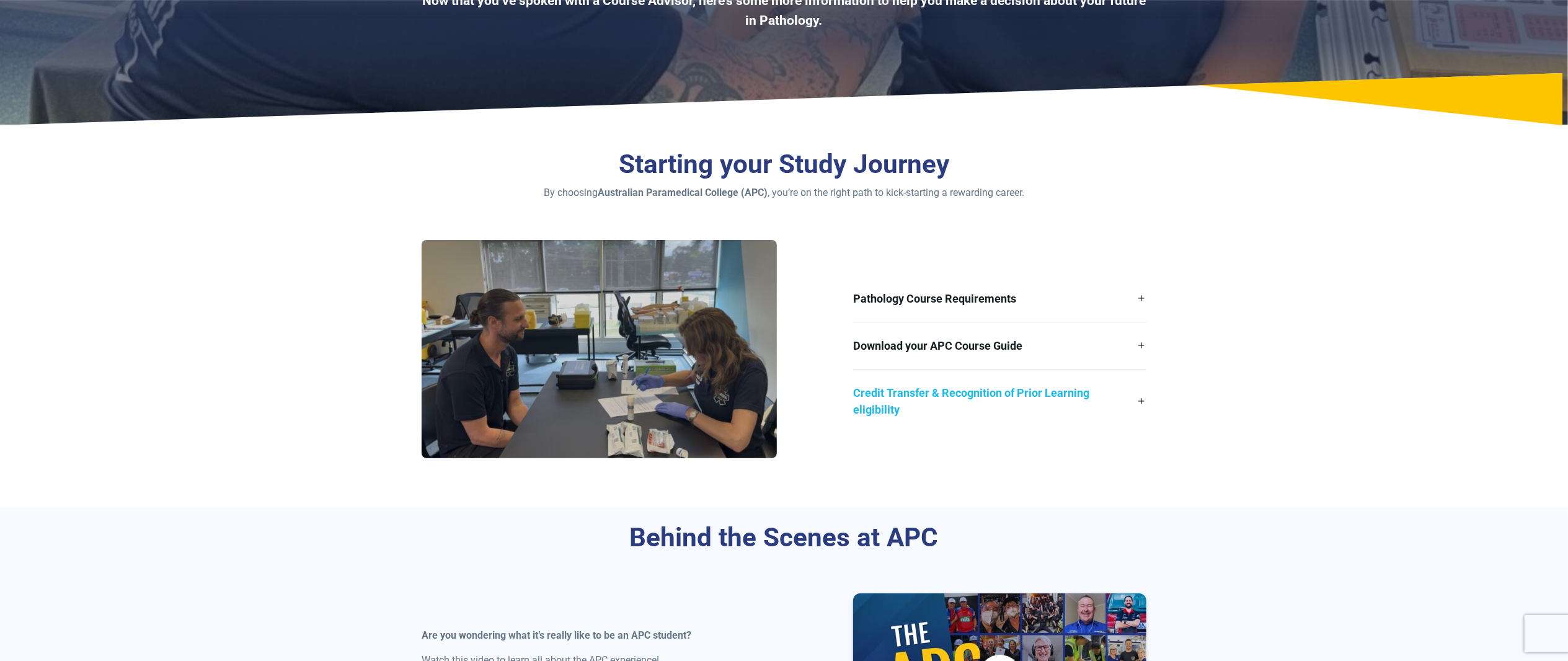
click at [948, 397] on link "Credit Transfer & Recognition of Prior Learning eligibility" at bounding box center [1000, 401] width 293 height 64
click at [958, 344] on link "Download your APC Course Guide" at bounding box center [1000, 346] width 293 height 47
click at [977, 299] on link "Pathology Course Requirements" at bounding box center [1000, 299] width 293 height 47
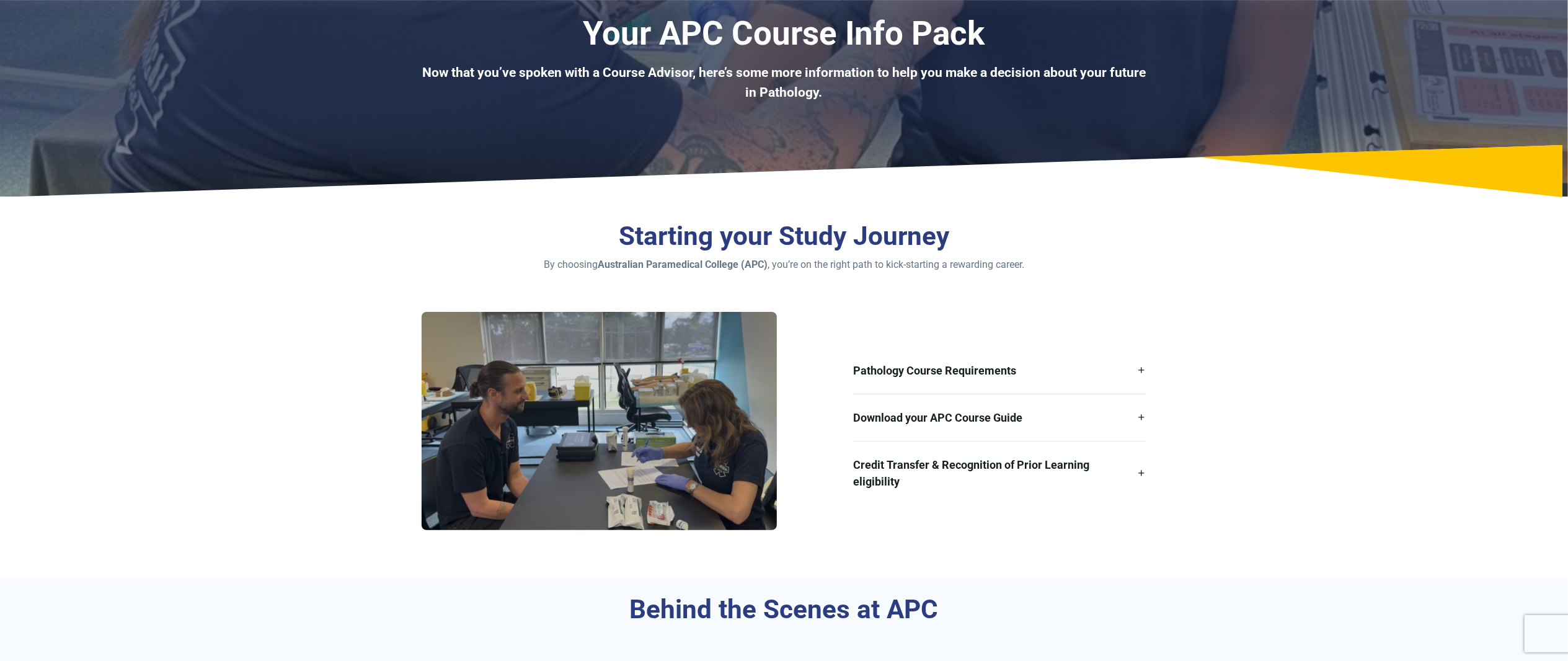
scroll to position [124, 0]
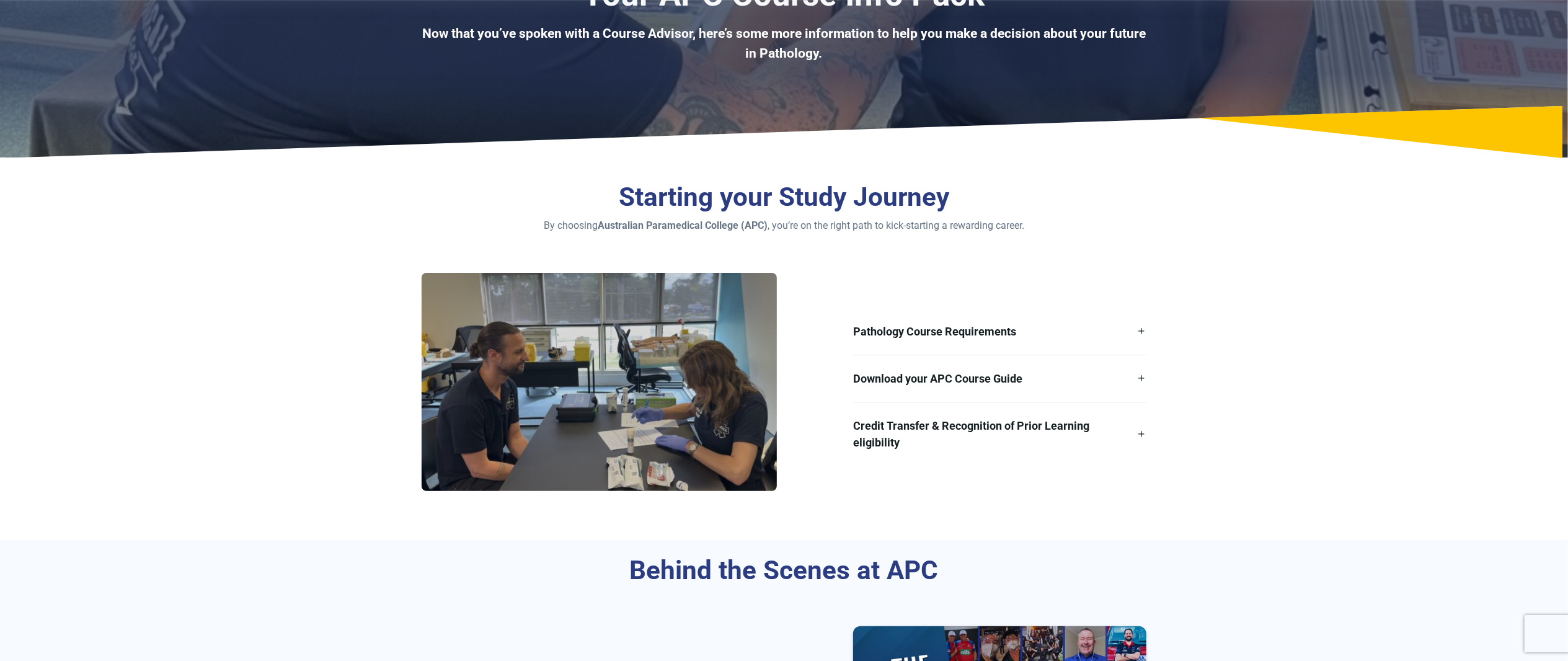
click at [1417, 359] on section "Starting your Study Journey By choosing Australian Paramedical College (APC) , …" at bounding box center [784, 353] width 1568 height 373
click at [1015, 339] on link "Pathology Course Requirements" at bounding box center [1000, 332] width 293 height 47
click at [1436, 478] on section "Starting your Study Journey By choosing Australian Paramedical College (APC) , …" at bounding box center [784, 353] width 1568 height 373
click at [945, 327] on link "Pathology Course Requirements" at bounding box center [1000, 332] width 293 height 47
click at [955, 378] on link "Download your APC Course Guide" at bounding box center [1000, 379] width 293 height 47
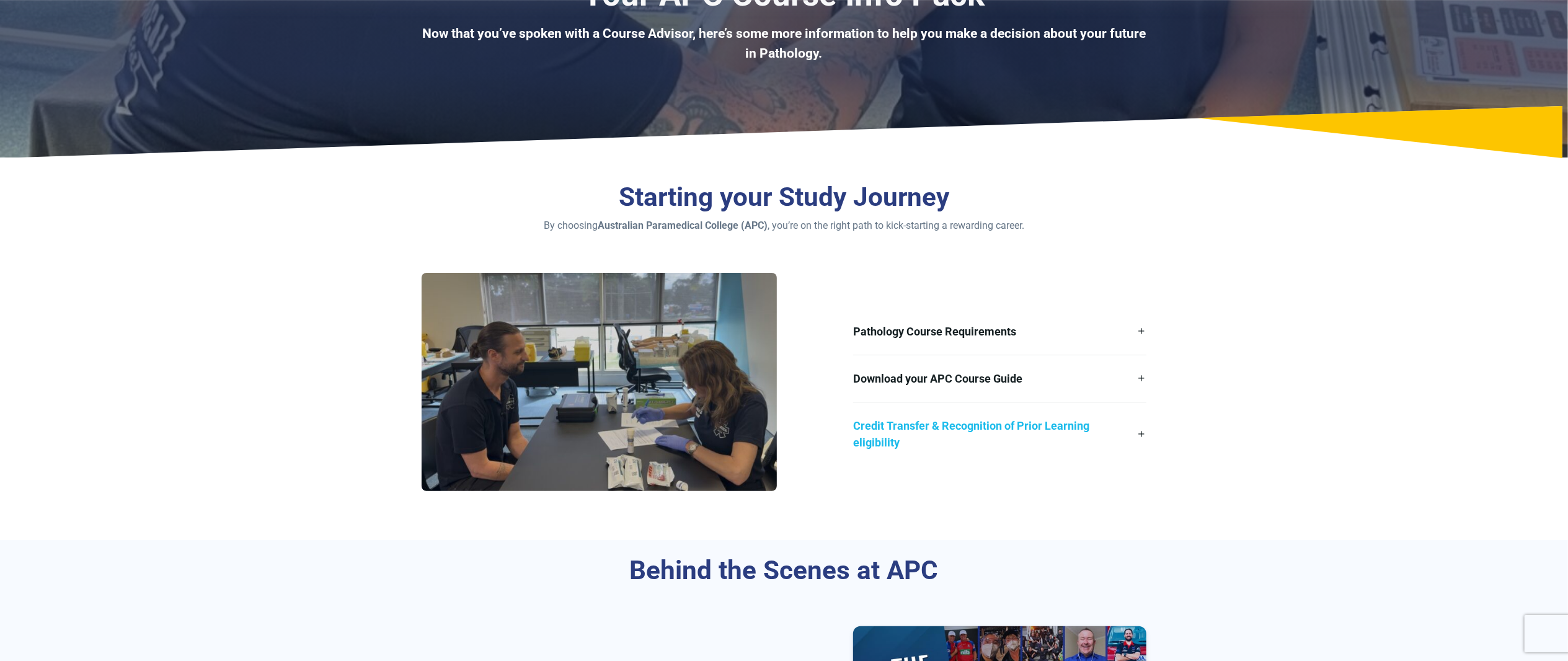
click at [973, 446] on link "Credit Transfer & Recognition of Prior Learning eligibility" at bounding box center [1000, 434] width 293 height 64
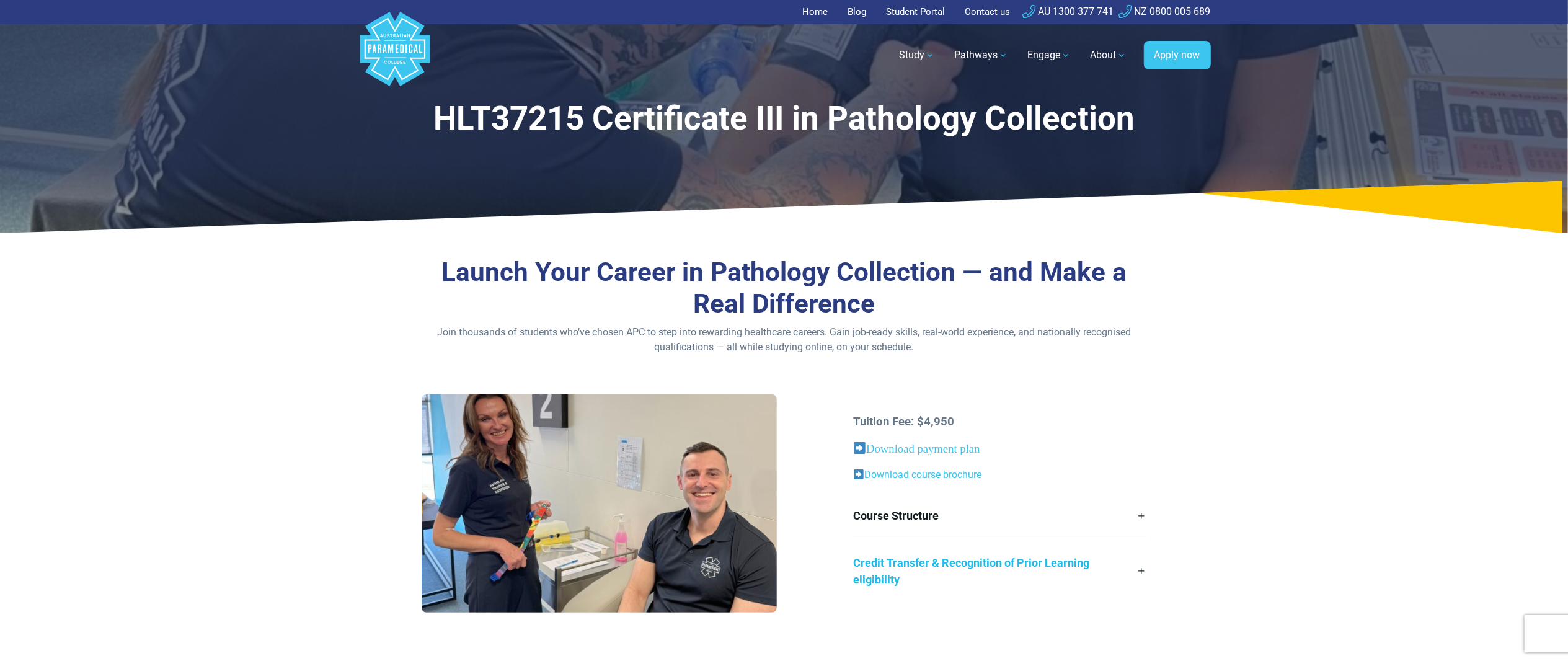
click at [983, 562] on link "Credit Transfer & Recognition of Prior Learning eligibility" at bounding box center [1000, 571] width 293 height 64
click at [919, 511] on link "Course Structure" at bounding box center [1000, 516] width 293 height 47
click at [955, 567] on link "Credit Transfer & Recognition of Prior Learning eligibility" at bounding box center [1000, 571] width 293 height 64
click at [1288, 510] on section "Launch Your Career in Pathology Collection — and Make a Real Difference Join th…" at bounding box center [784, 451] width 1568 height 419
click at [1065, 563] on link "Credit Transfer & Recognition of Prior Learning eligibility" at bounding box center [1000, 571] width 293 height 64
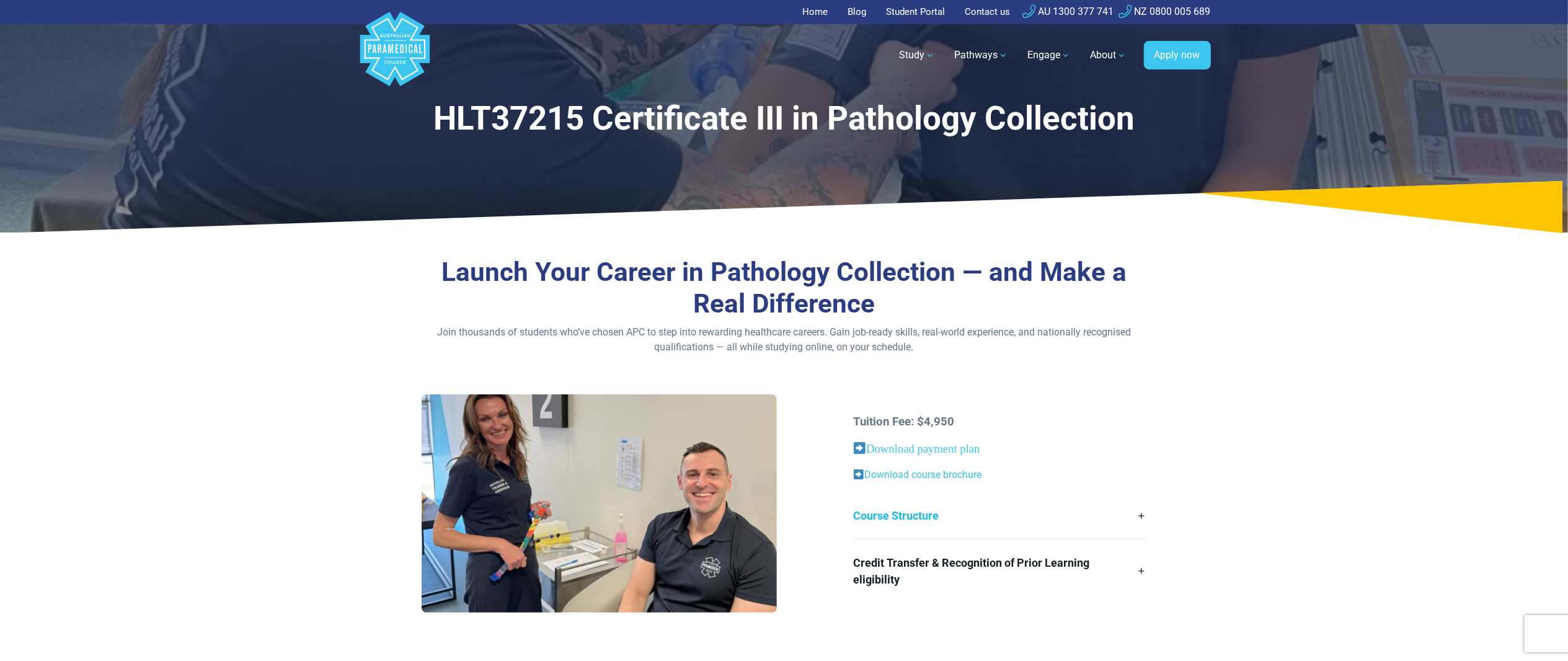
click at [1026, 518] on link "Course Structure" at bounding box center [1000, 516] width 293 height 47
click at [1367, 502] on section "Launch Your Career in Pathology Collection — and Make a Real Difference Join th…" at bounding box center [784, 451] width 1568 height 419
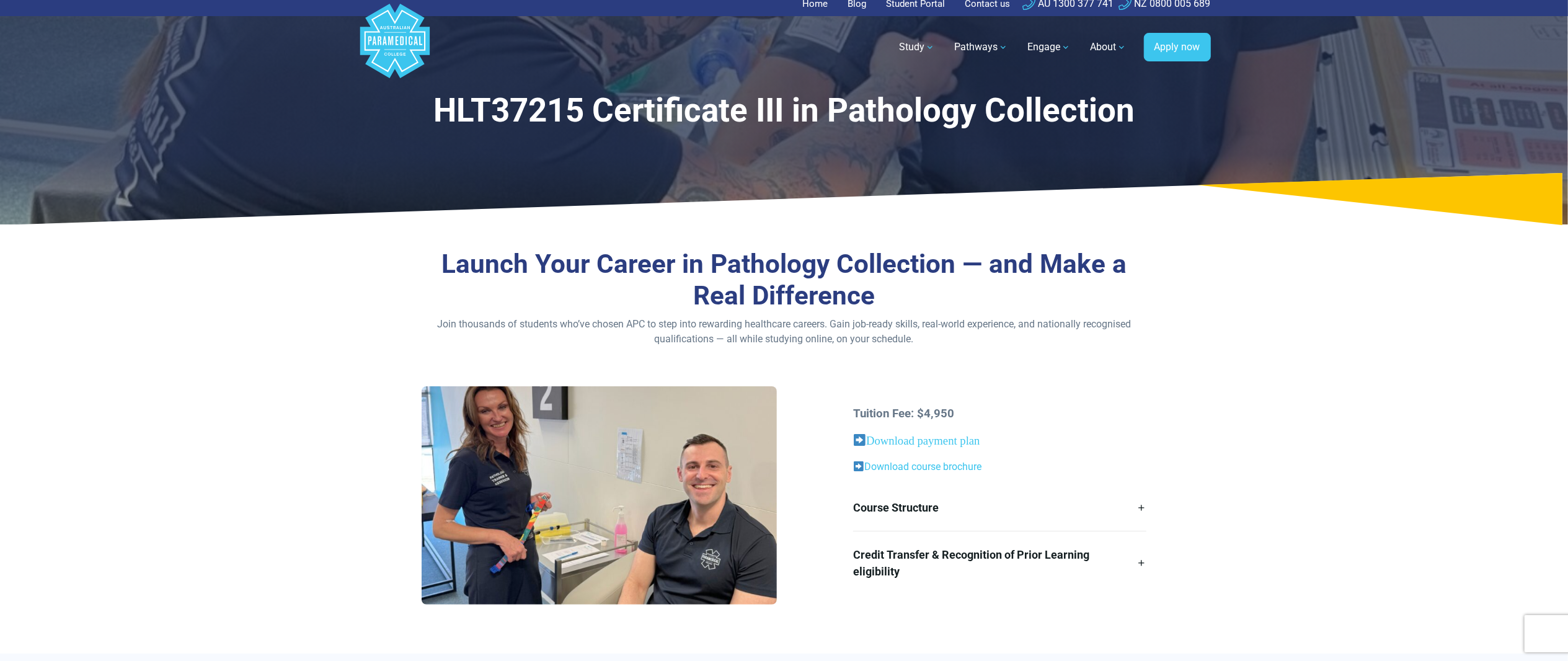
scroll to position [124, 0]
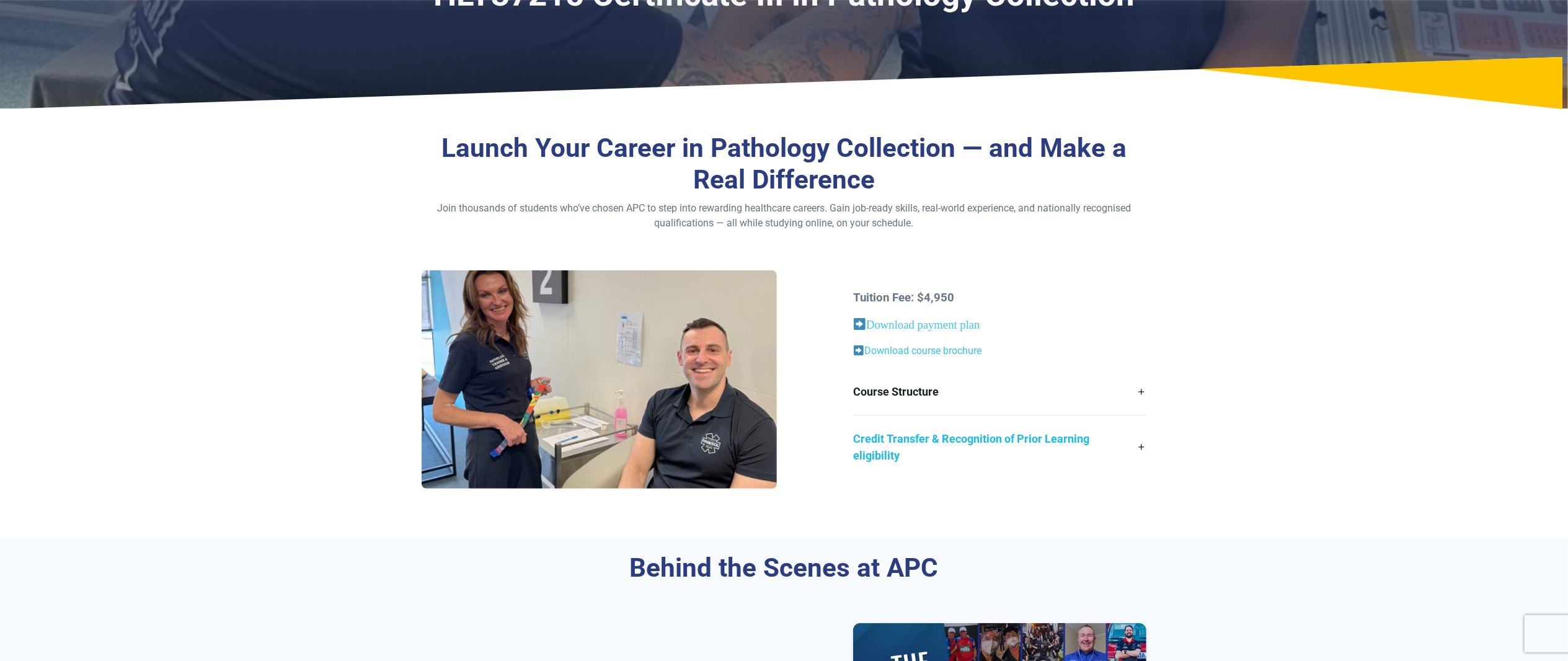
click at [1004, 448] on link "Credit Transfer & Recognition of Prior Learning eligibility" at bounding box center [1000, 447] width 293 height 64
click at [1007, 394] on link "Course Structure" at bounding box center [1000, 392] width 293 height 47
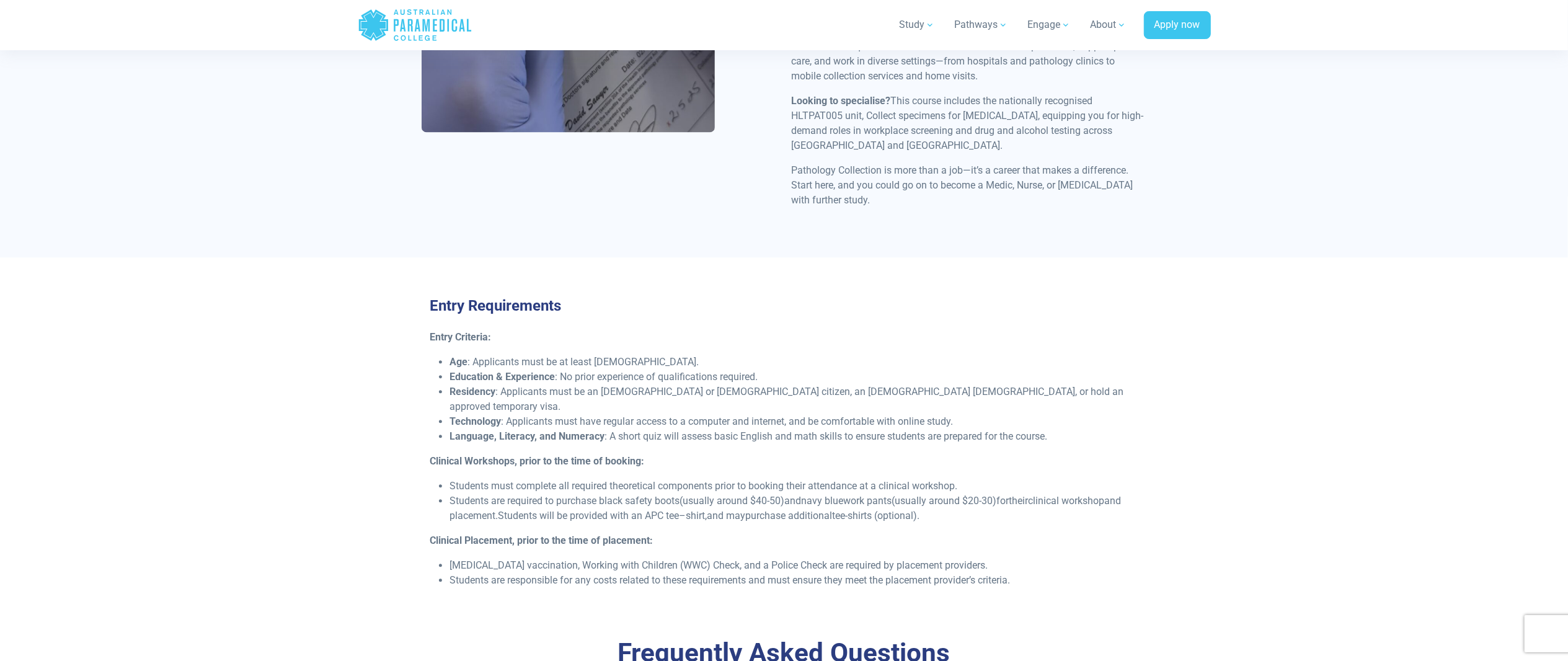
scroll to position [2730, 0]
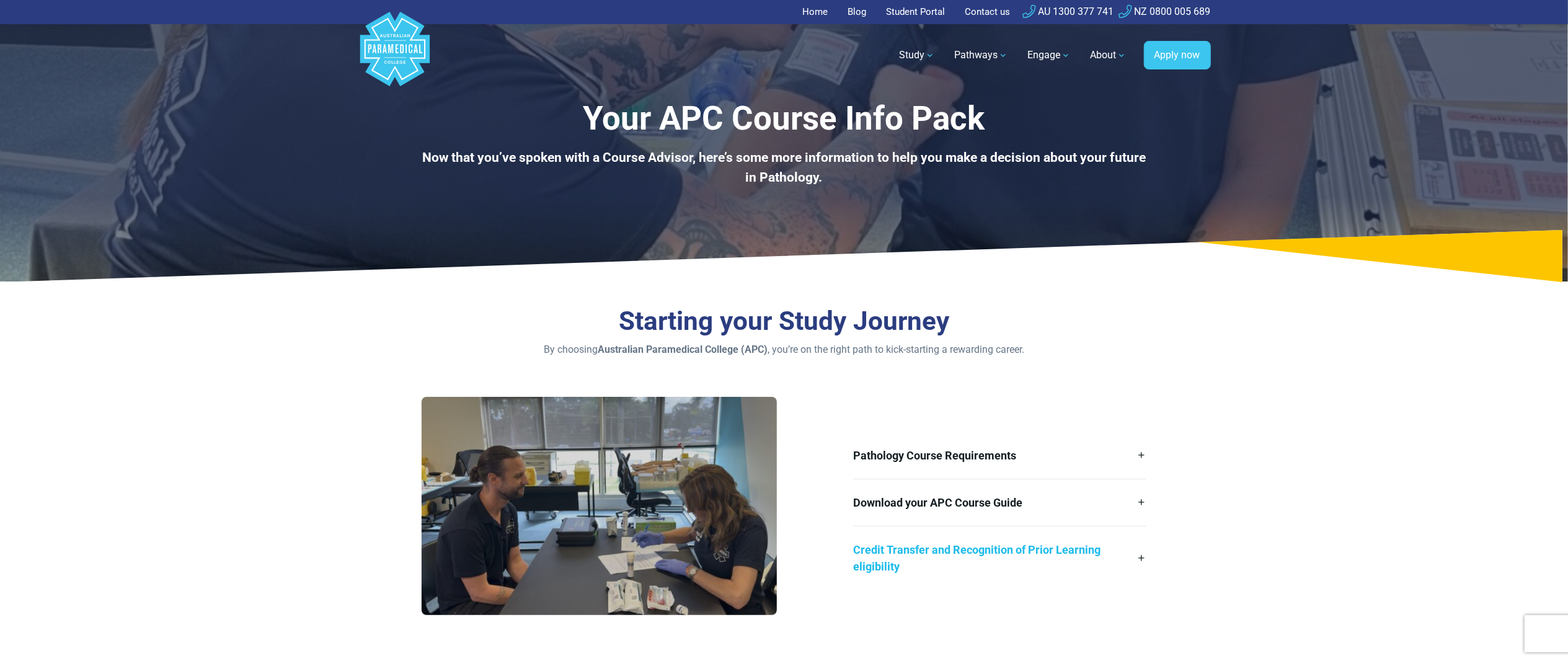
click at [973, 545] on link "Credit Transfer and Recognition of Prior Learning eligibility" at bounding box center [1000, 558] width 293 height 64
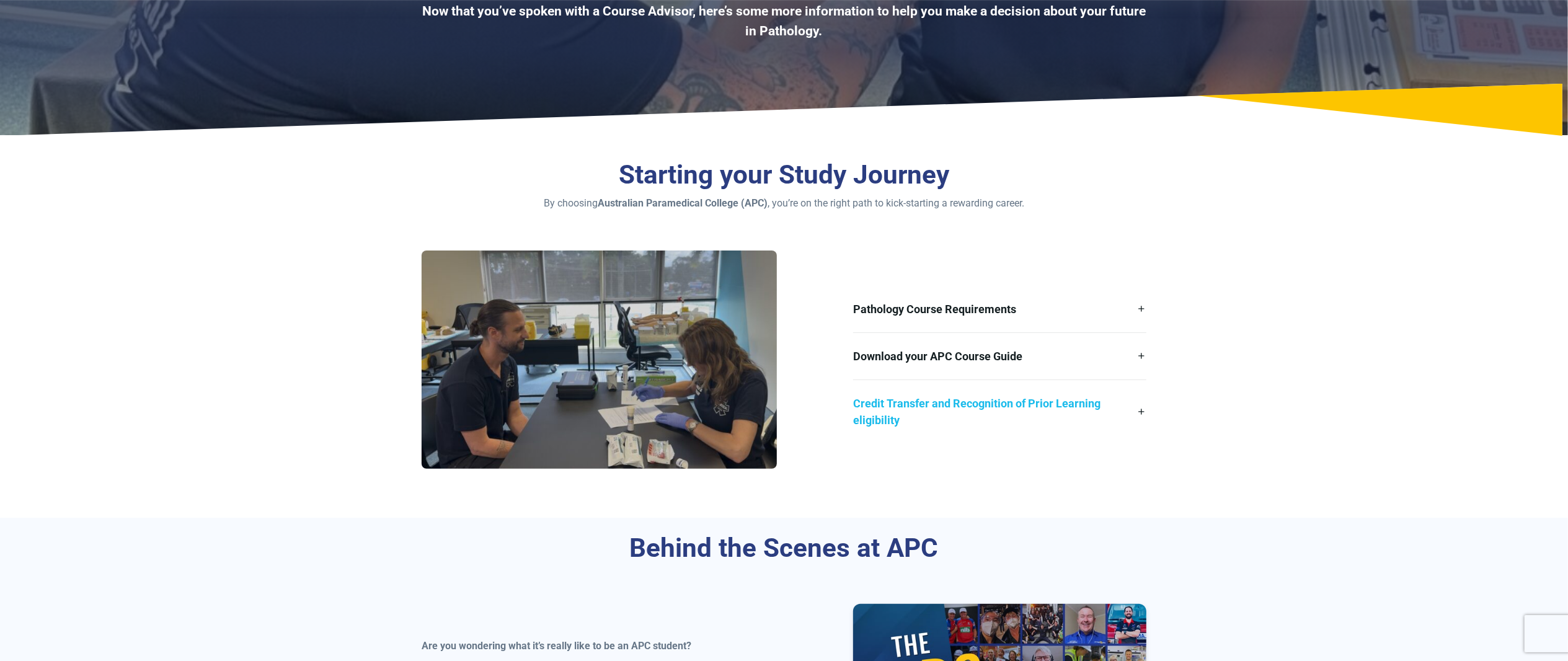
scroll to position [248, 0]
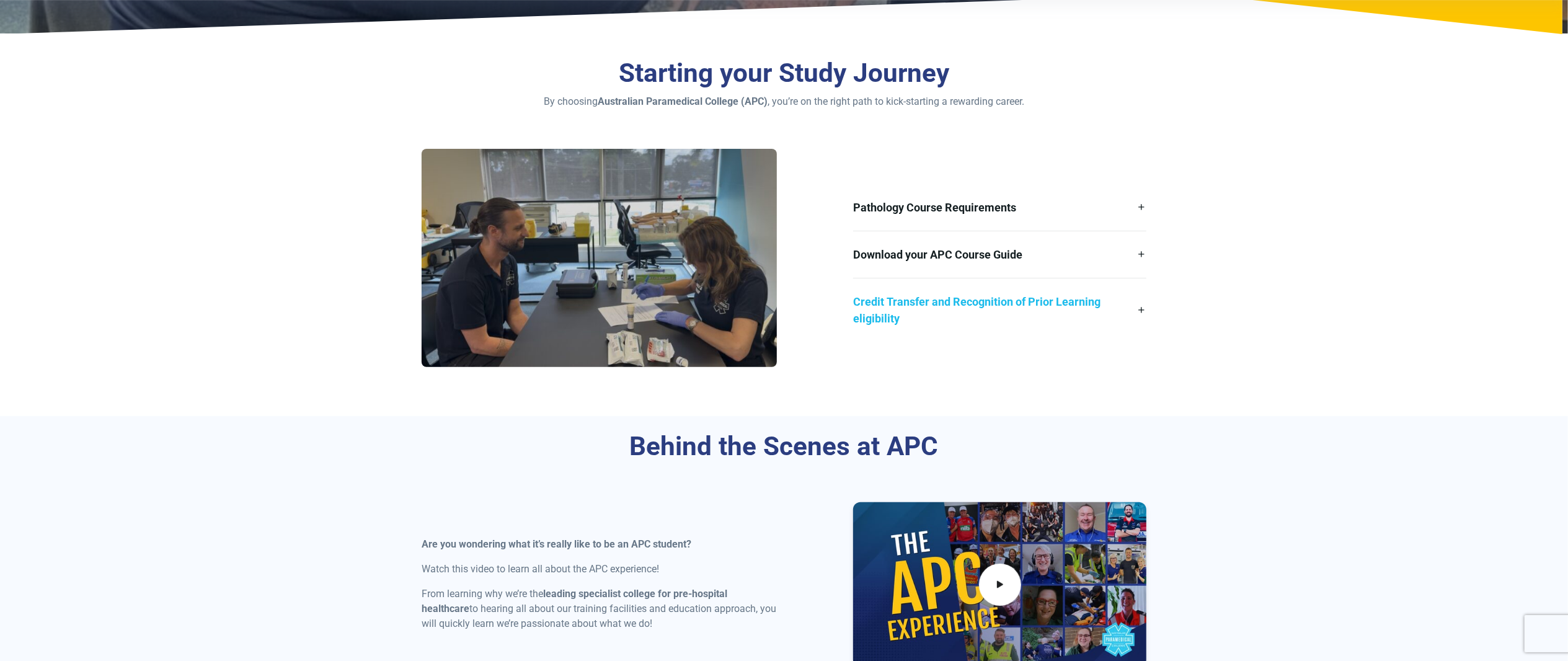
click at [990, 291] on link "Credit Transfer and Recognition of Prior Learning eligibility" at bounding box center [1000, 310] width 293 height 64
click at [983, 260] on link "Download your APC Course Guide" at bounding box center [1000, 255] width 293 height 47
click at [983, 211] on link "Pathology Course Requirements" at bounding box center [1000, 208] width 293 height 47
click at [948, 205] on link "Pathology Course Requirements" at bounding box center [1000, 208] width 293 height 47
click at [957, 252] on link "Download your APC Course Guide" at bounding box center [1000, 255] width 293 height 47
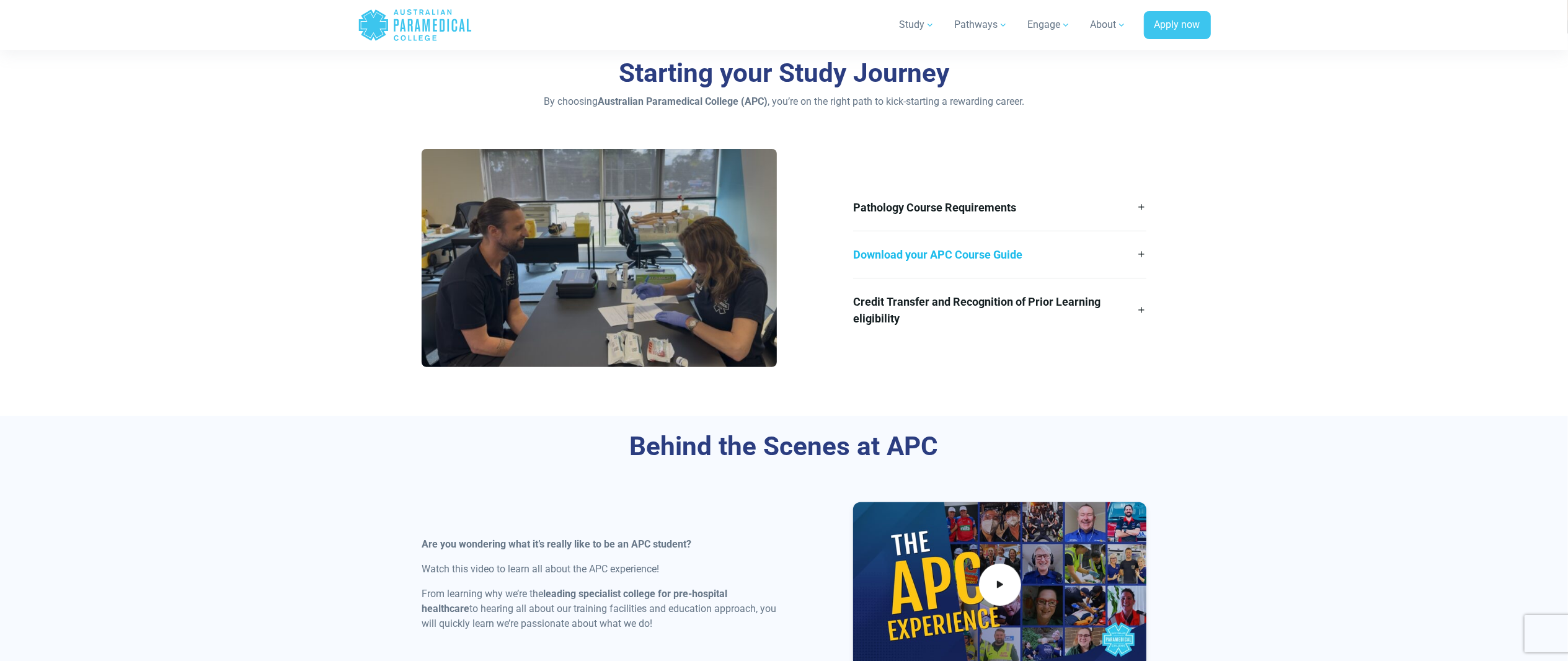
click at [973, 257] on link "Download your APC Course Guide" at bounding box center [1000, 255] width 293 height 47
click at [978, 193] on link "Pathology Course Requirements" at bounding box center [1000, 208] width 293 height 47
click at [980, 244] on link "Download your APC Course Guide" at bounding box center [1000, 255] width 293 height 47
click at [972, 319] on link "Credit Transfer and Recognition of Prior Learning eligibility" at bounding box center [1000, 310] width 293 height 64
click at [980, 285] on link "Credit Transfer and Recognition of Prior Learning eligibility" at bounding box center [1000, 310] width 293 height 64
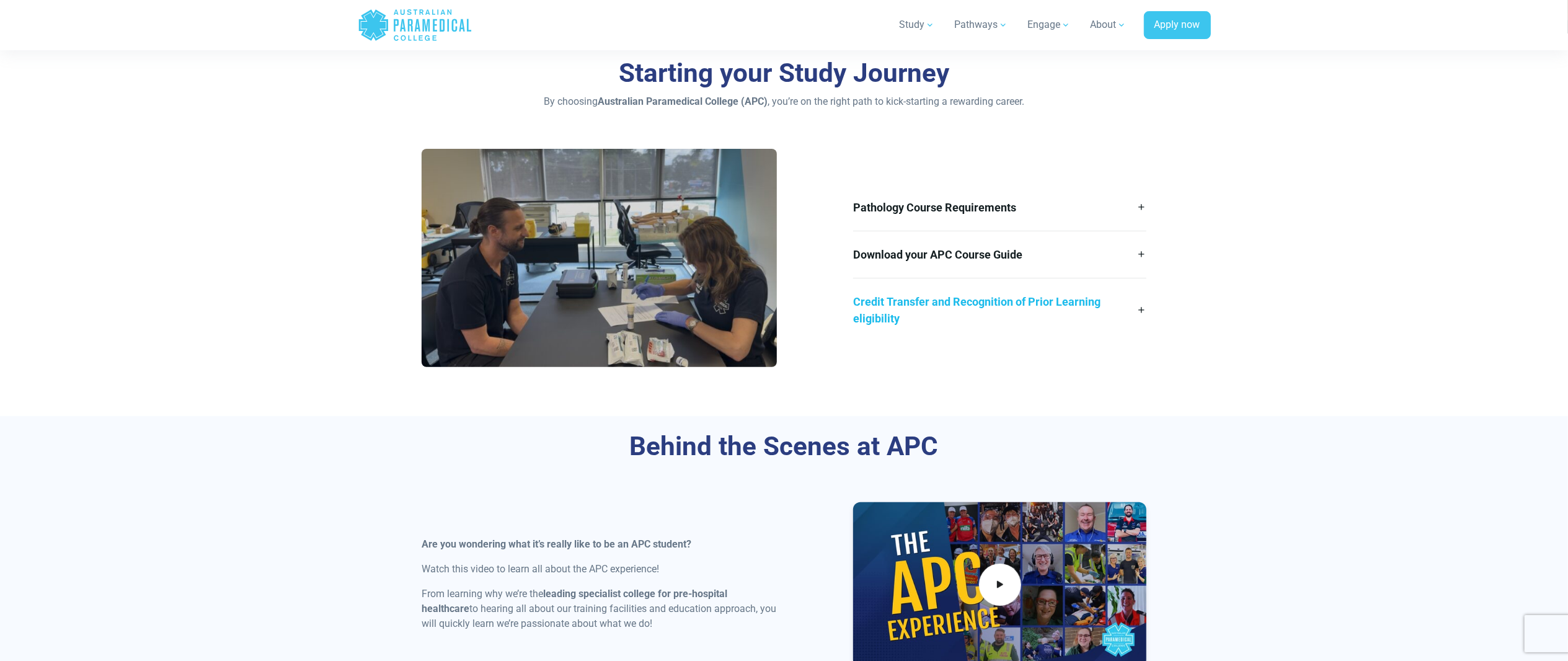
click at [980, 298] on link "Credit Transfer and Recognition of Prior Learning eligibility" at bounding box center [1000, 310] width 293 height 64
drag, startPoint x: 980, startPoint y: 298, endPoint x: 1385, endPoint y: 341, distance: 407.3
click at [981, 298] on link "Credit Transfer and Recognition of Prior Learning eligibility" at bounding box center [1000, 310] width 293 height 64
click at [1027, 251] on link "Download your APC Course Guide" at bounding box center [1000, 255] width 293 height 47
click at [997, 210] on link "Pathology Course Requirements" at bounding box center [1000, 208] width 293 height 47
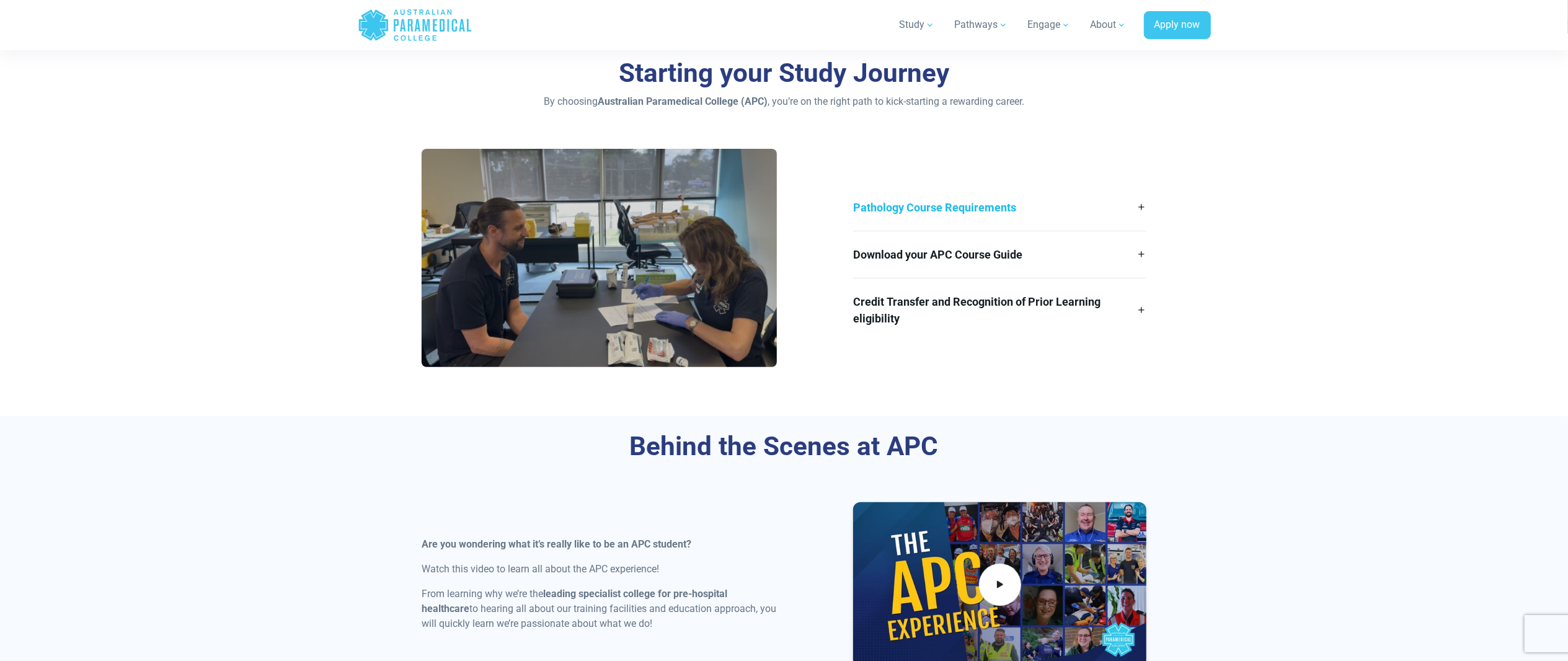
click at [1022, 225] on link "Pathology Course Requirements" at bounding box center [1000, 208] width 293 height 47
click at [1020, 251] on link "Download your APC Course Guide" at bounding box center [1000, 255] width 293 height 47
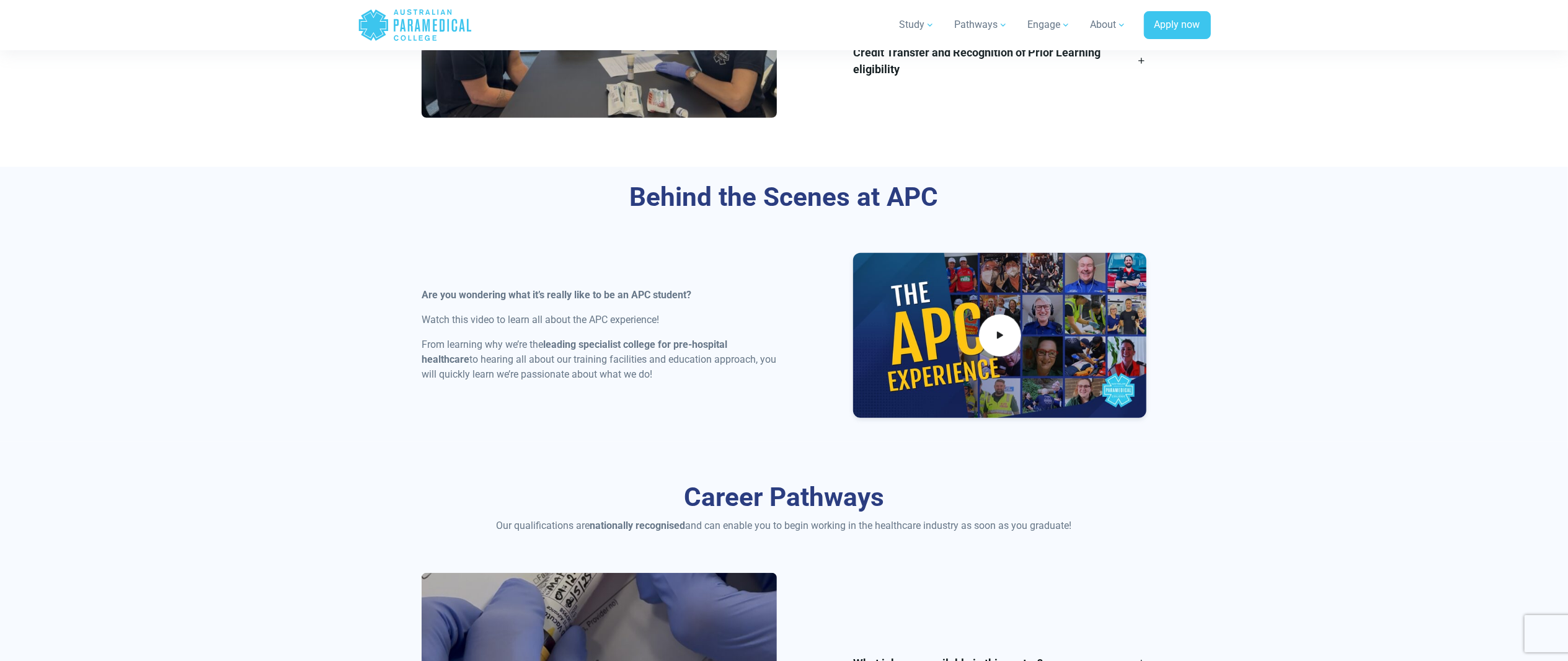
scroll to position [744, 0]
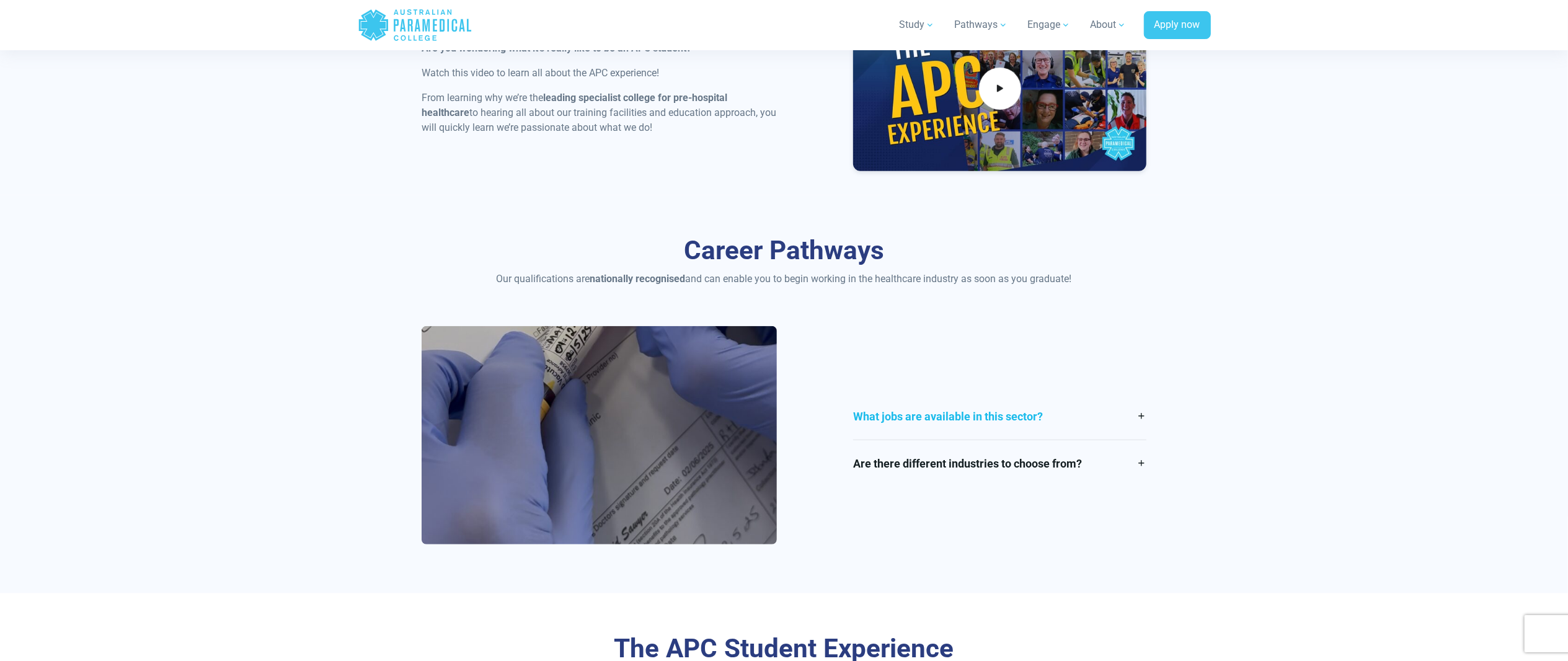
click at [899, 412] on link "What jobs are available in this sector?" at bounding box center [1000, 417] width 293 height 47
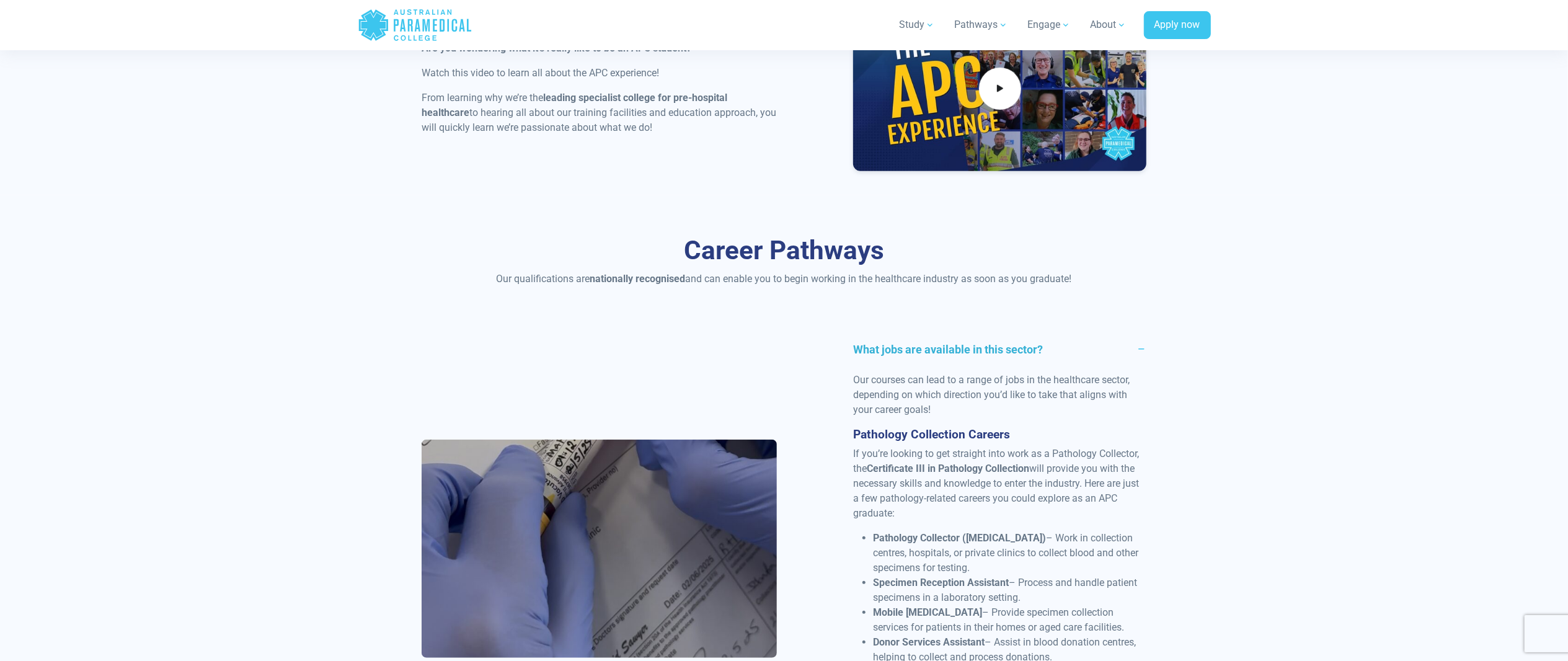
click at [926, 362] on link "What jobs are available in this sector?" at bounding box center [1000, 349] width 293 height 47
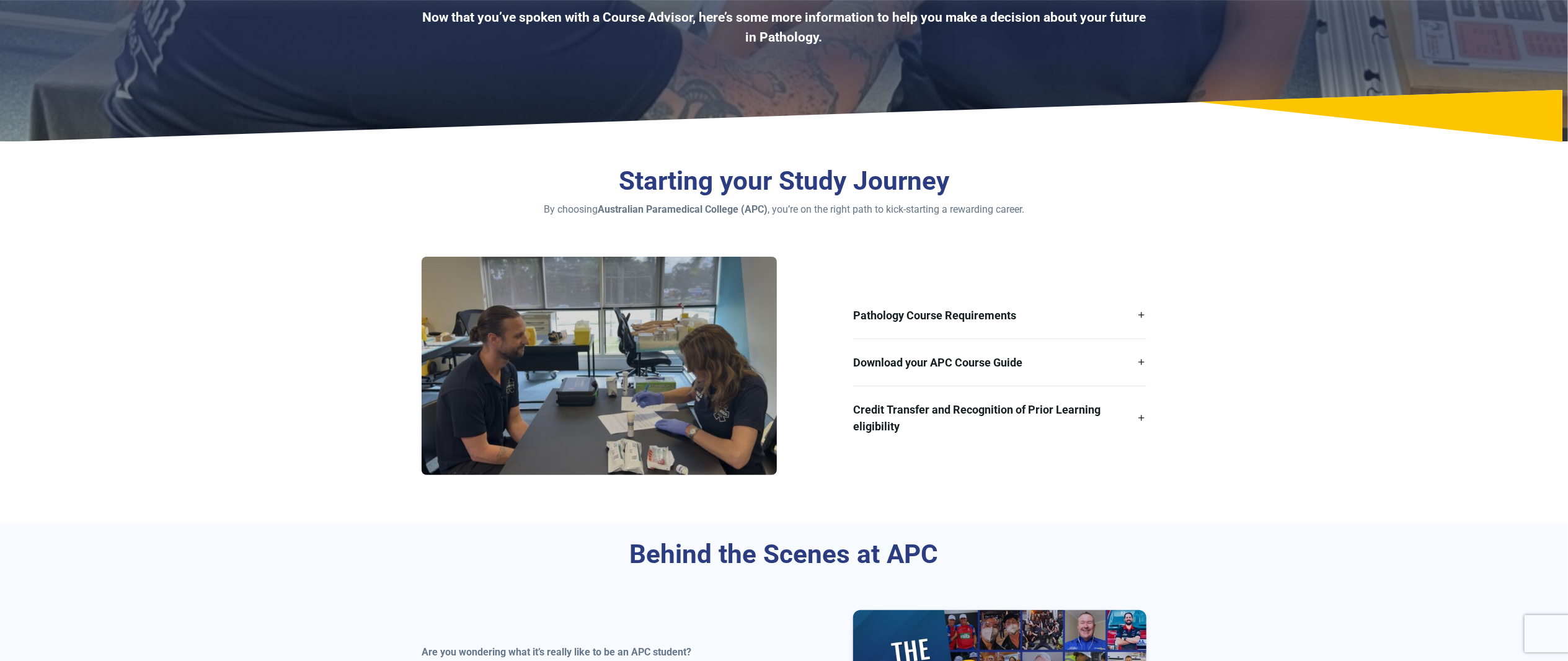
scroll to position [124, 0]
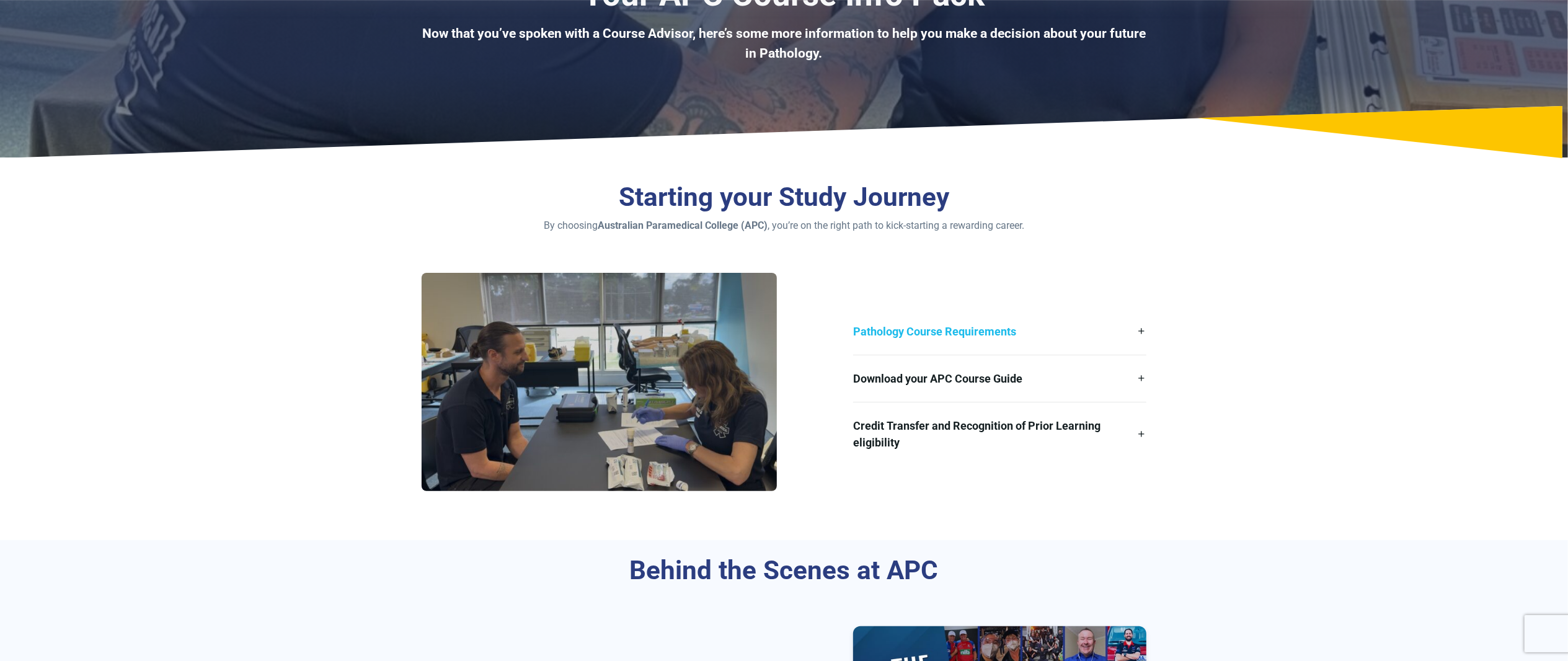
click at [1140, 331] on link "Pathology Course Requirements" at bounding box center [1000, 332] width 293 height 47
click at [1128, 381] on link "Download your APC Course Guide" at bounding box center [1000, 379] width 293 height 47
click at [1119, 444] on link "Credit Transfer and Recognition of Prior Learning eligibility" at bounding box center [1000, 434] width 293 height 64
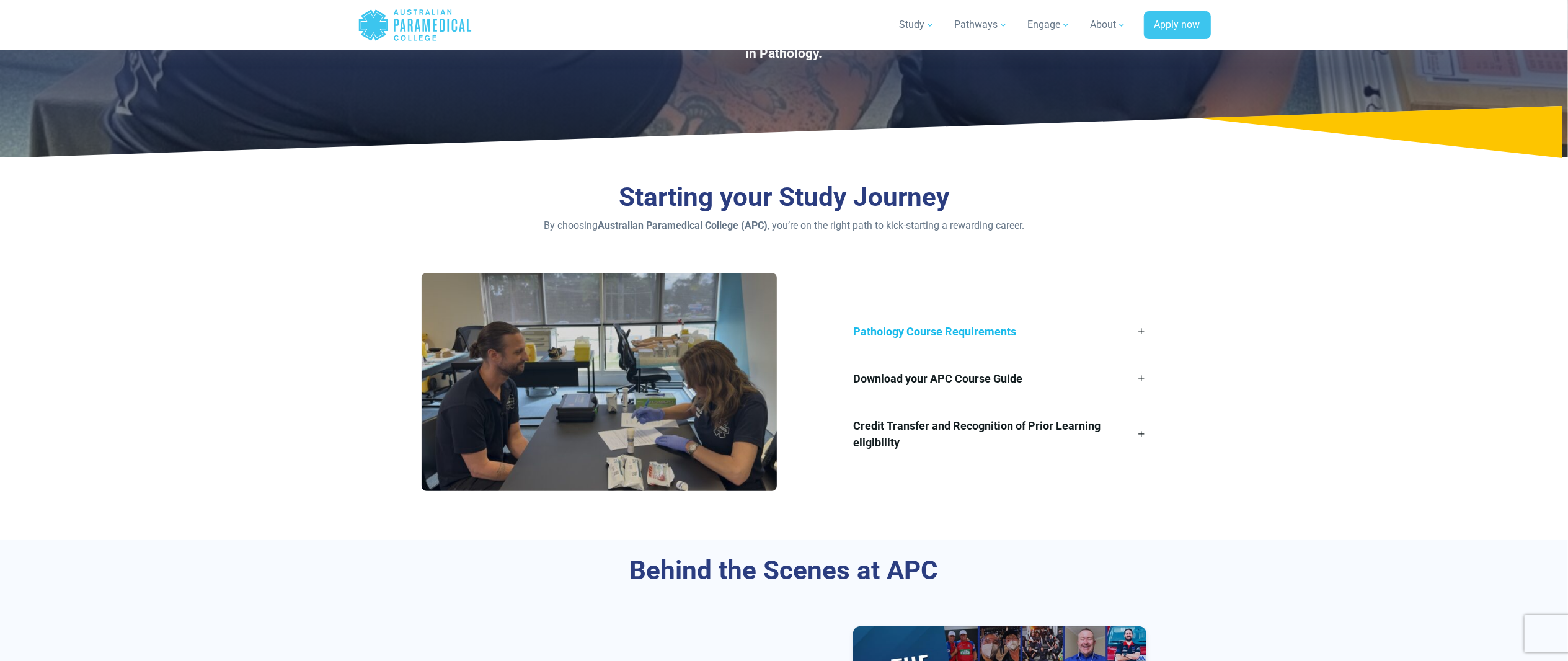
click at [967, 327] on link "Pathology Course Requirements" at bounding box center [1000, 332] width 293 height 47
click at [1117, 326] on link "Pathology Course Requirements" at bounding box center [1000, 332] width 293 height 47
click at [1109, 366] on link "Download your APC Course Guide" at bounding box center [1000, 379] width 293 height 47
click at [1096, 431] on link "Credit Transfer and Recognition of Prior Learning eligibility" at bounding box center [1000, 434] width 293 height 64
click at [1096, 432] on link "Credit Transfer and Recognition of Prior Learning eligibility" at bounding box center [1000, 434] width 293 height 64
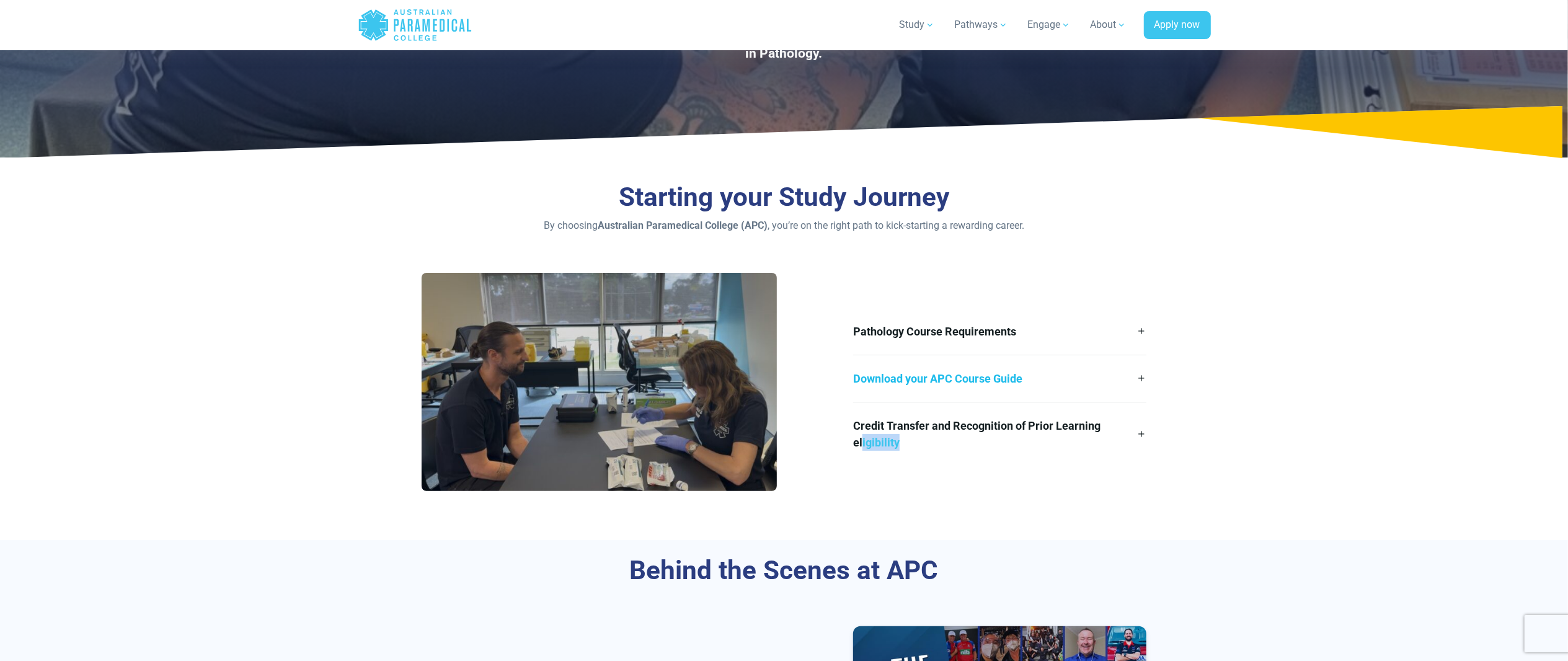
drag, startPoint x: 1096, startPoint y: 432, endPoint x: 1013, endPoint y: 376, distance: 100.1
click at [1095, 432] on link "Credit Transfer and Recognition of Prior Learning eligibility" at bounding box center [1000, 434] width 293 height 64
click at [1008, 376] on link "Download your APC Course Guide" at bounding box center [1000, 379] width 293 height 47
click at [996, 332] on link "Pathology Course Requirements" at bounding box center [1000, 332] width 293 height 47
click at [923, 337] on link "Pathology Course Requirements" at bounding box center [1000, 332] width 293 height 47
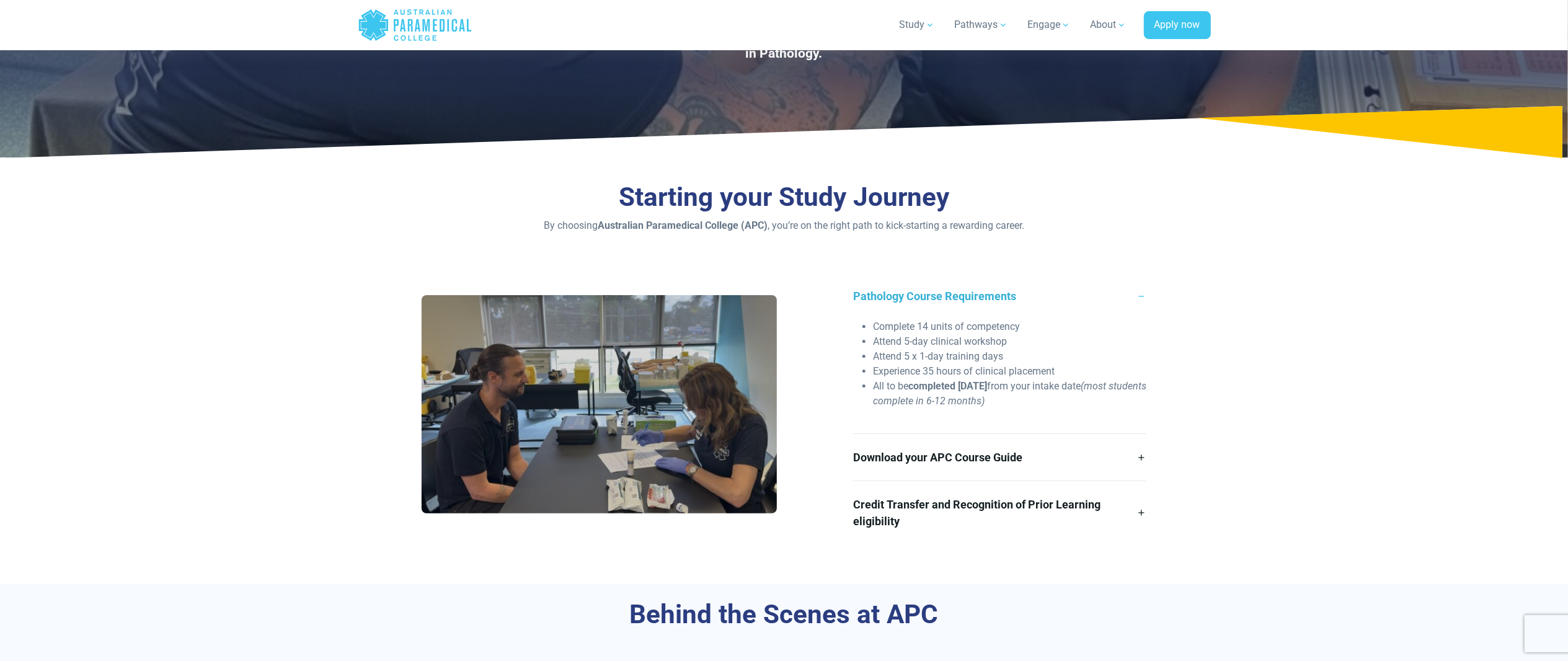
click at [932, 290] on link "Pathology Course Requirements" at bounding box center [1000, 297] width 293 height 47
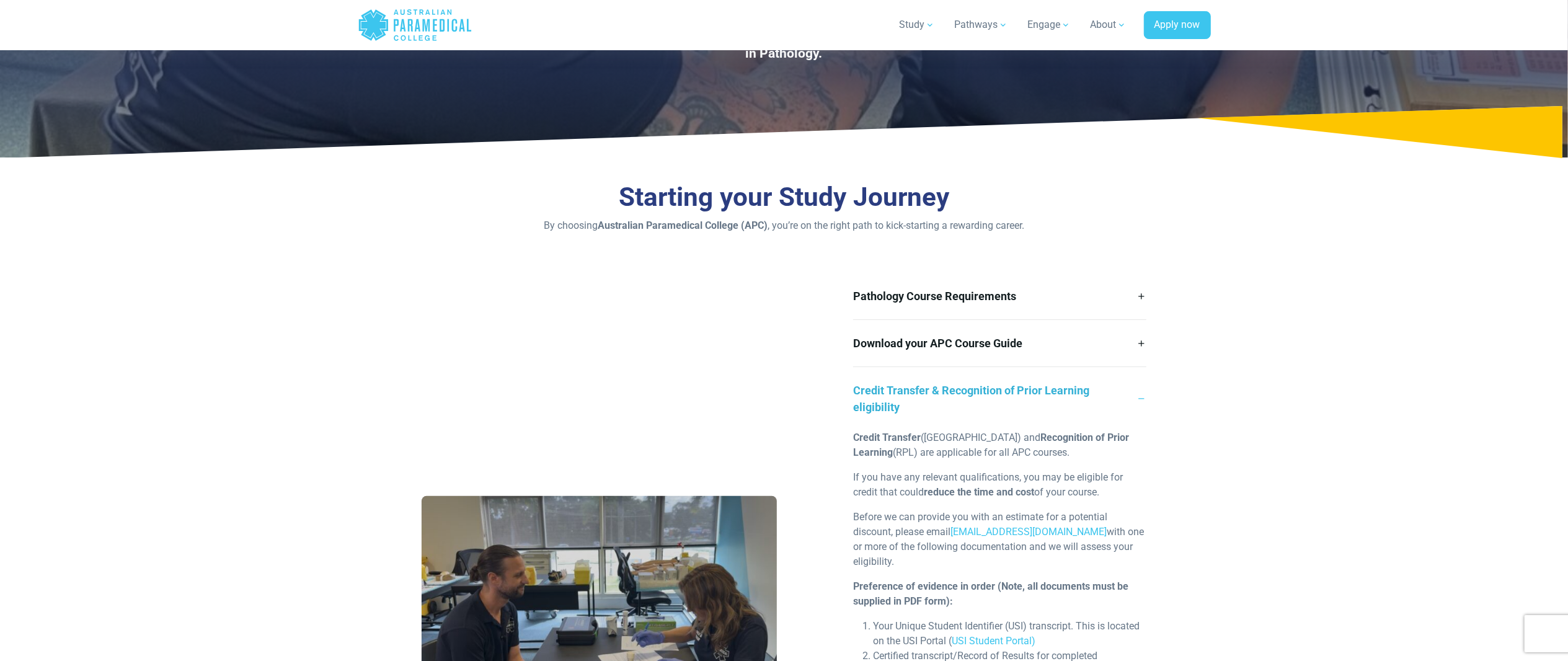
click at [982, 388] on link "Credit Transfer & Recognition of Prior Learning eligibility" at bounding box center [1000, 398] width 293 height 64
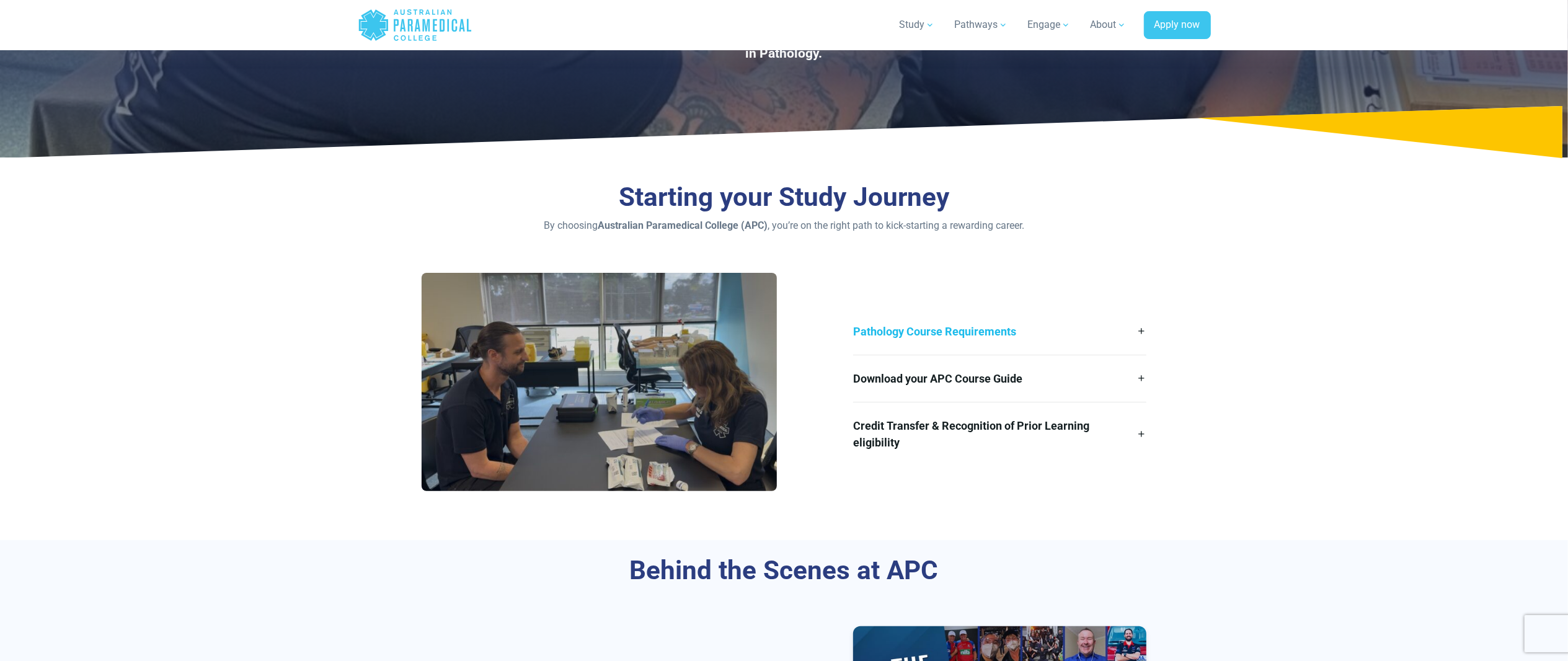
click at [975, 345] on link "Pathology Course Requirements" at bounding box center [1000, 332] width 293 height 47
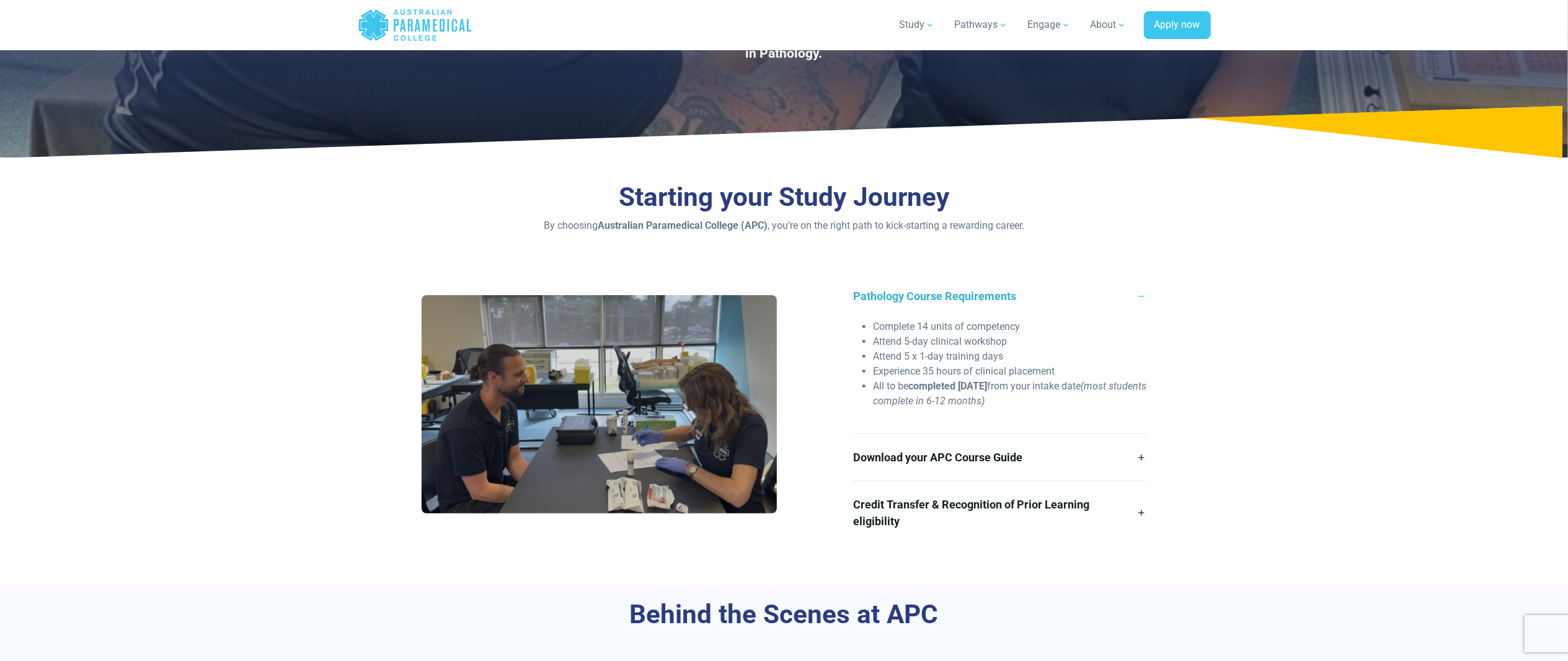
click at [970, 285] on link "Pathology Course Requirements" at bounding box center [1000, 297] width 293 height 47
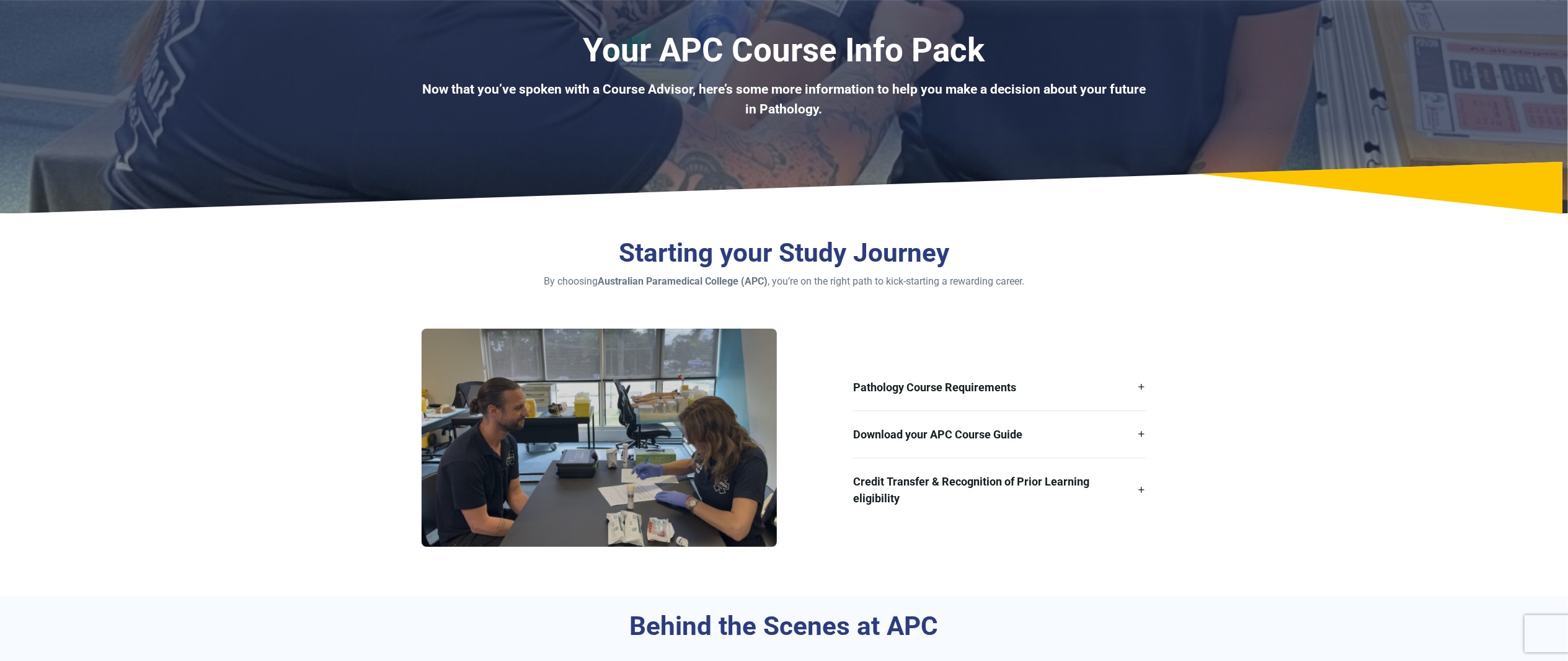
scroll to position [124, 0]
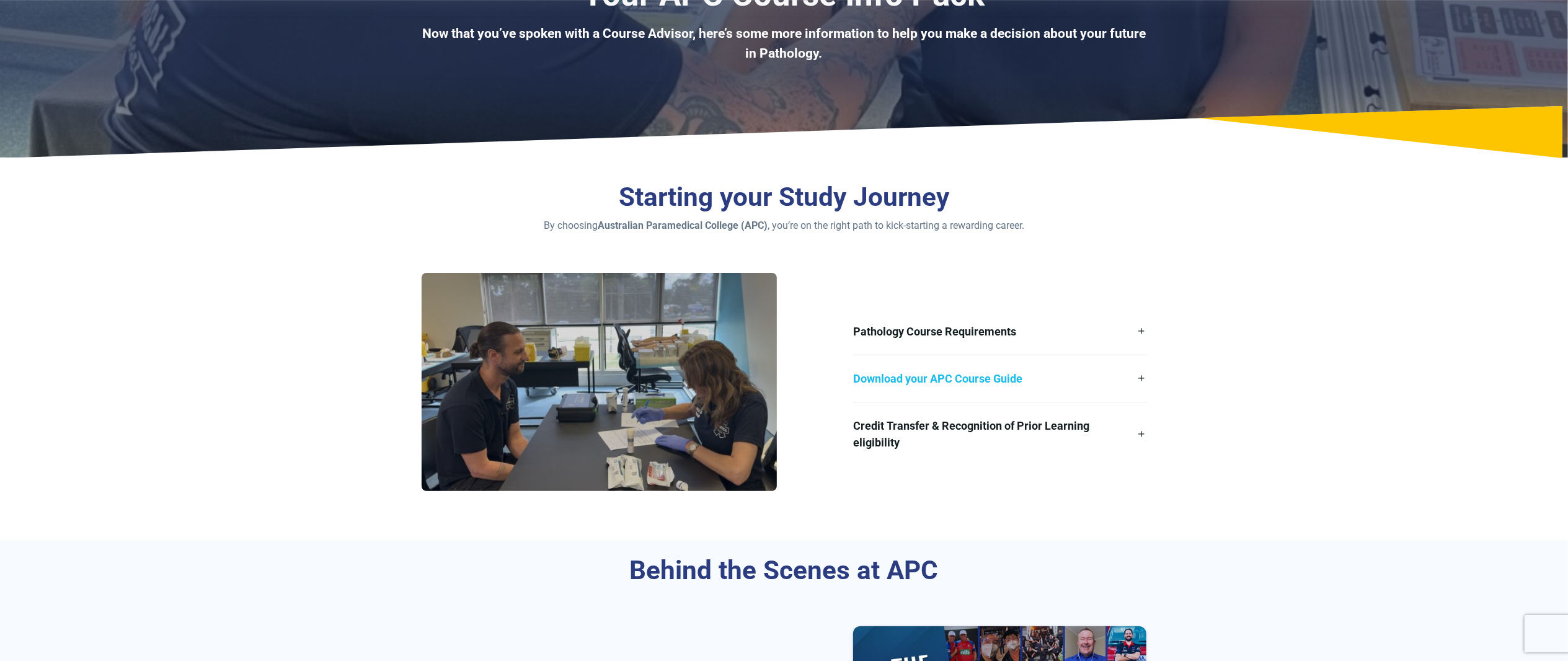
click at [980, 381] on link "Download your APC Course Guide" at bounding box center [1000, 379] width 293 height 47
